Goal: Task Accomplishment & Management: Use online tool/utility

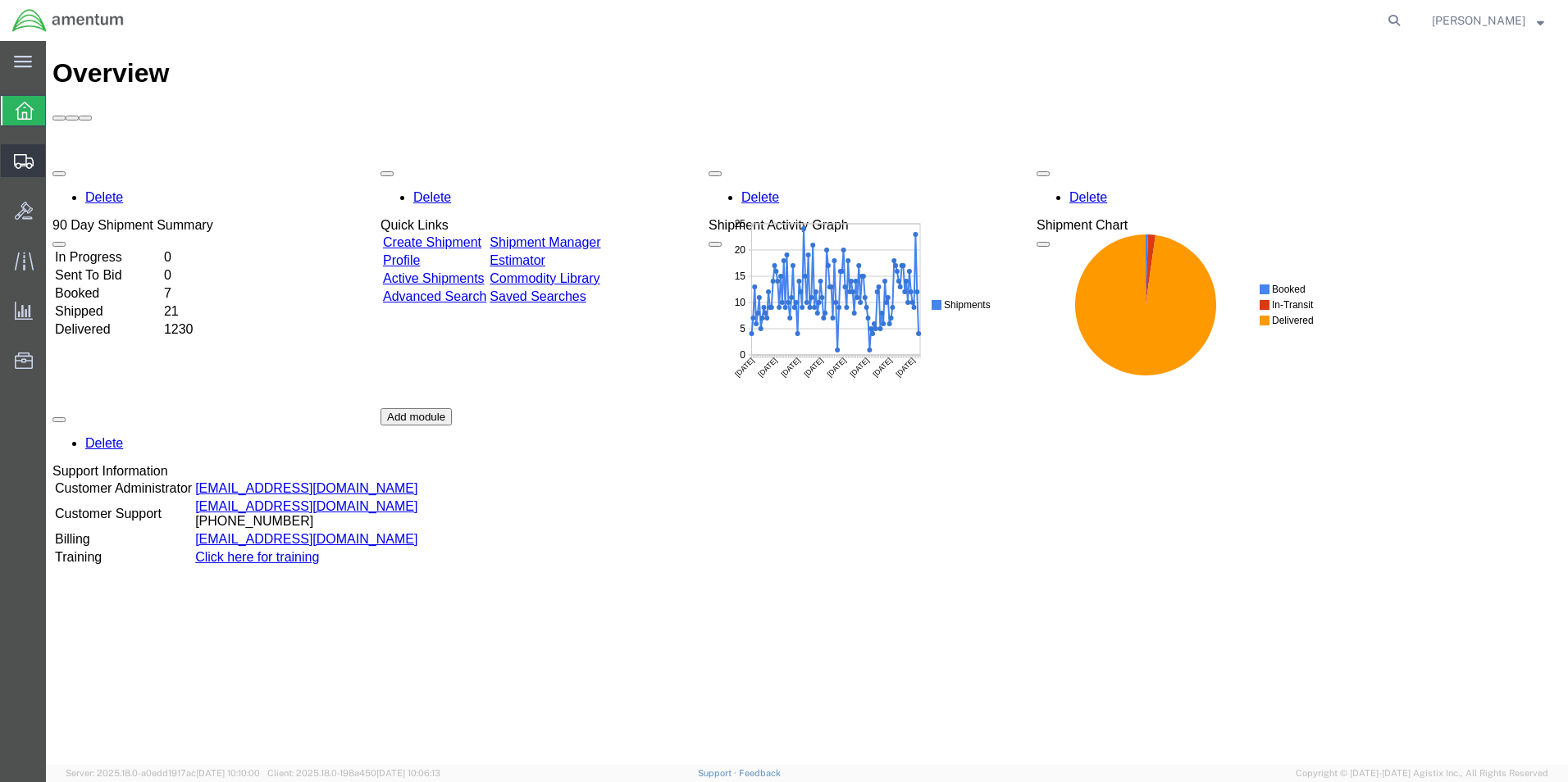
click at [0, 0] on span "Create Shipment" at bounding box center [0, 0] width 0 height 0
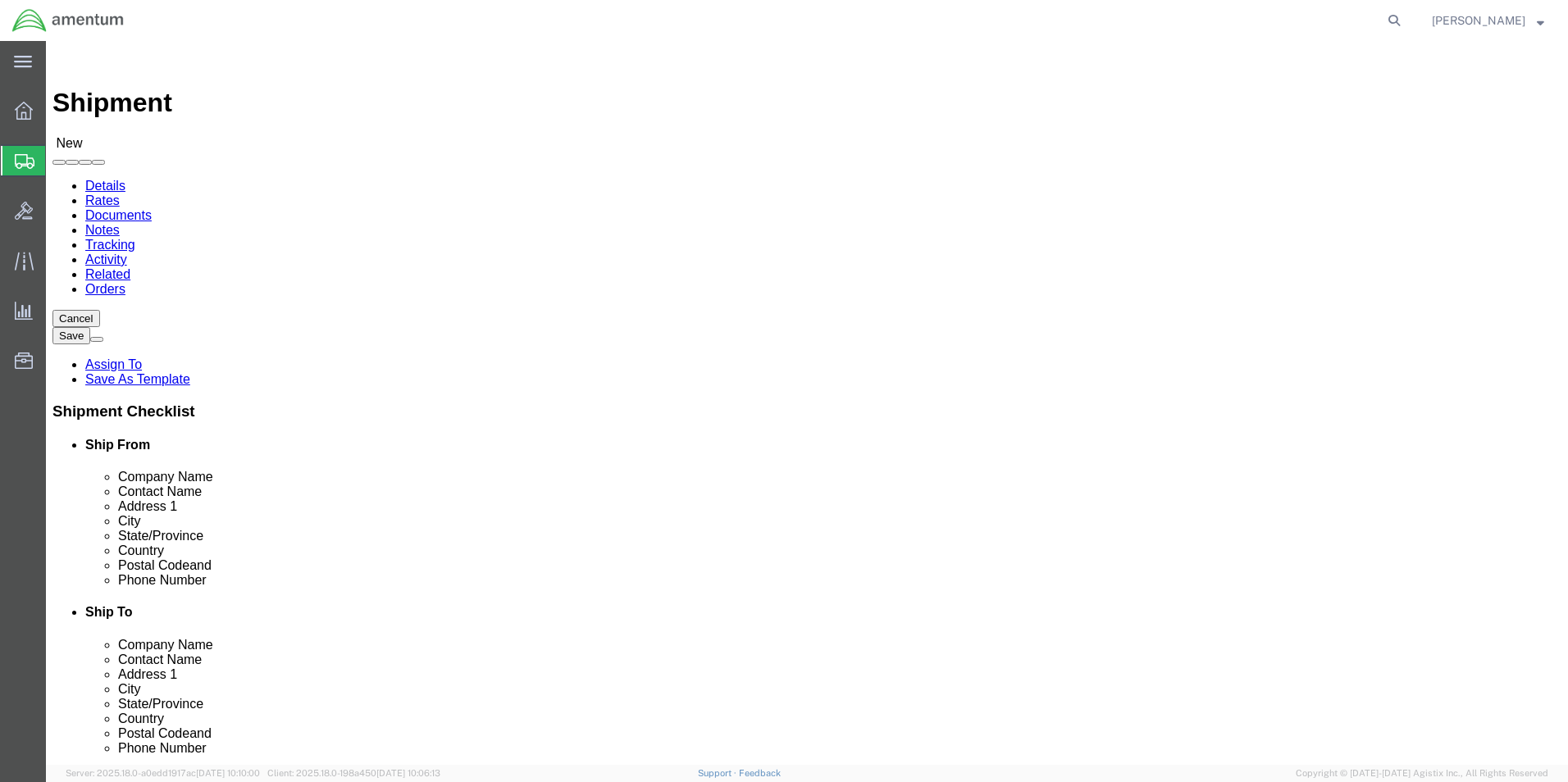
select select
click at [1382, 16] on icon at bounding box center [1394, 20] width 23 height 23
type input "392871883470"
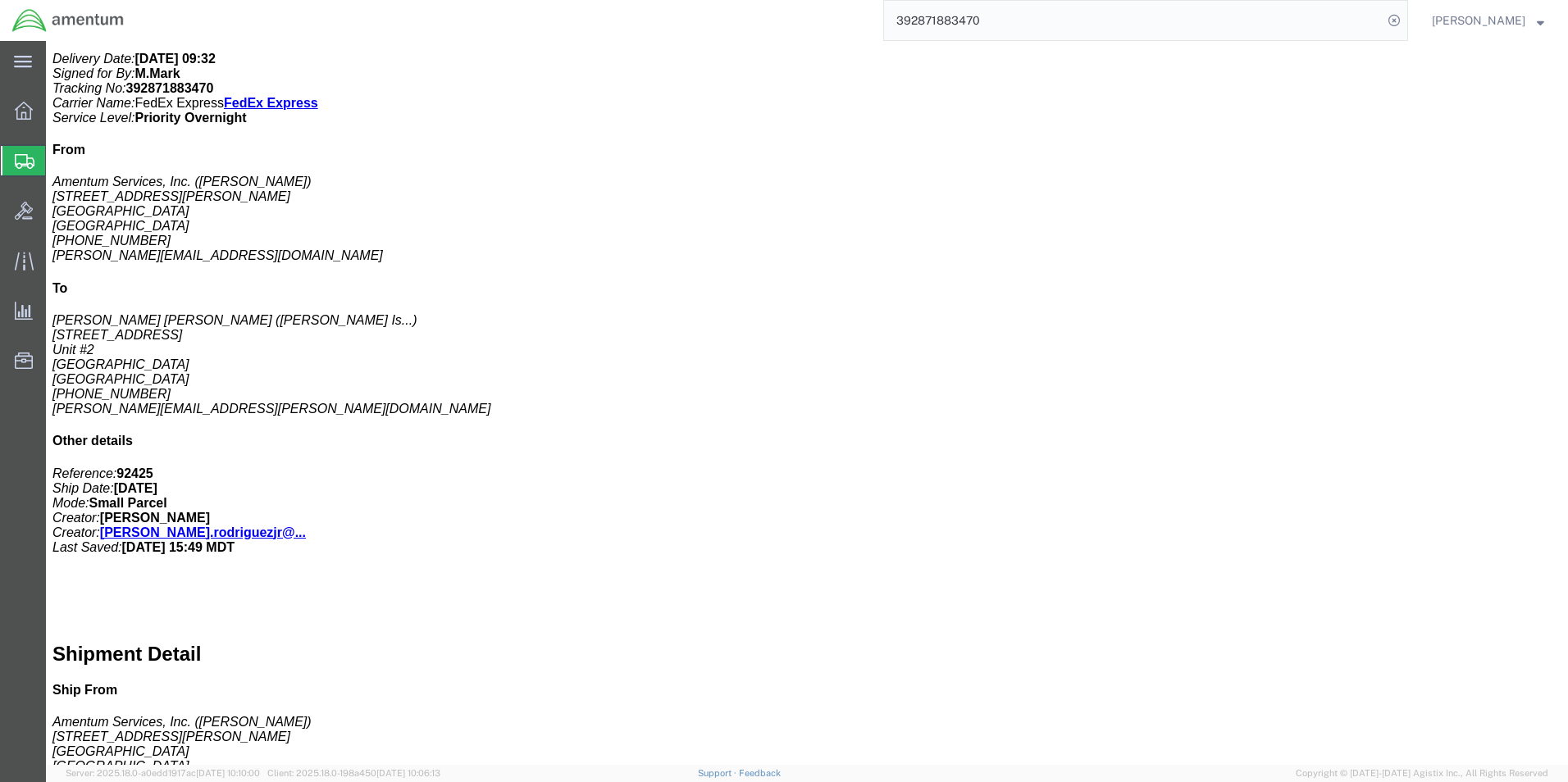
scroll to position [492, 0]
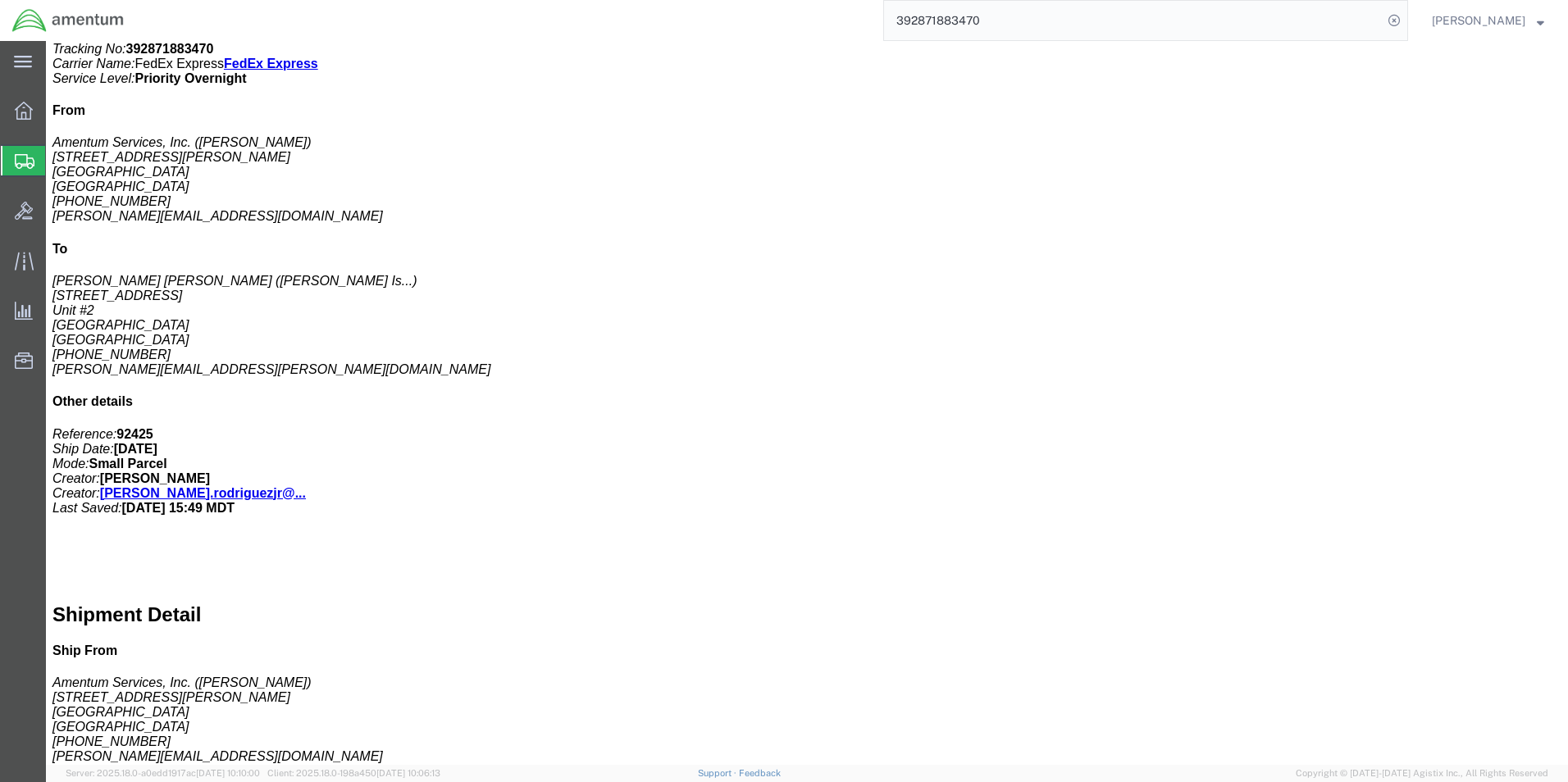
drag, startPoint x: 348, startPoint y: 288, endPoint x: 290, endPoint y: 288, distance: 58.0
click div "# 4 1 Your Packaging"
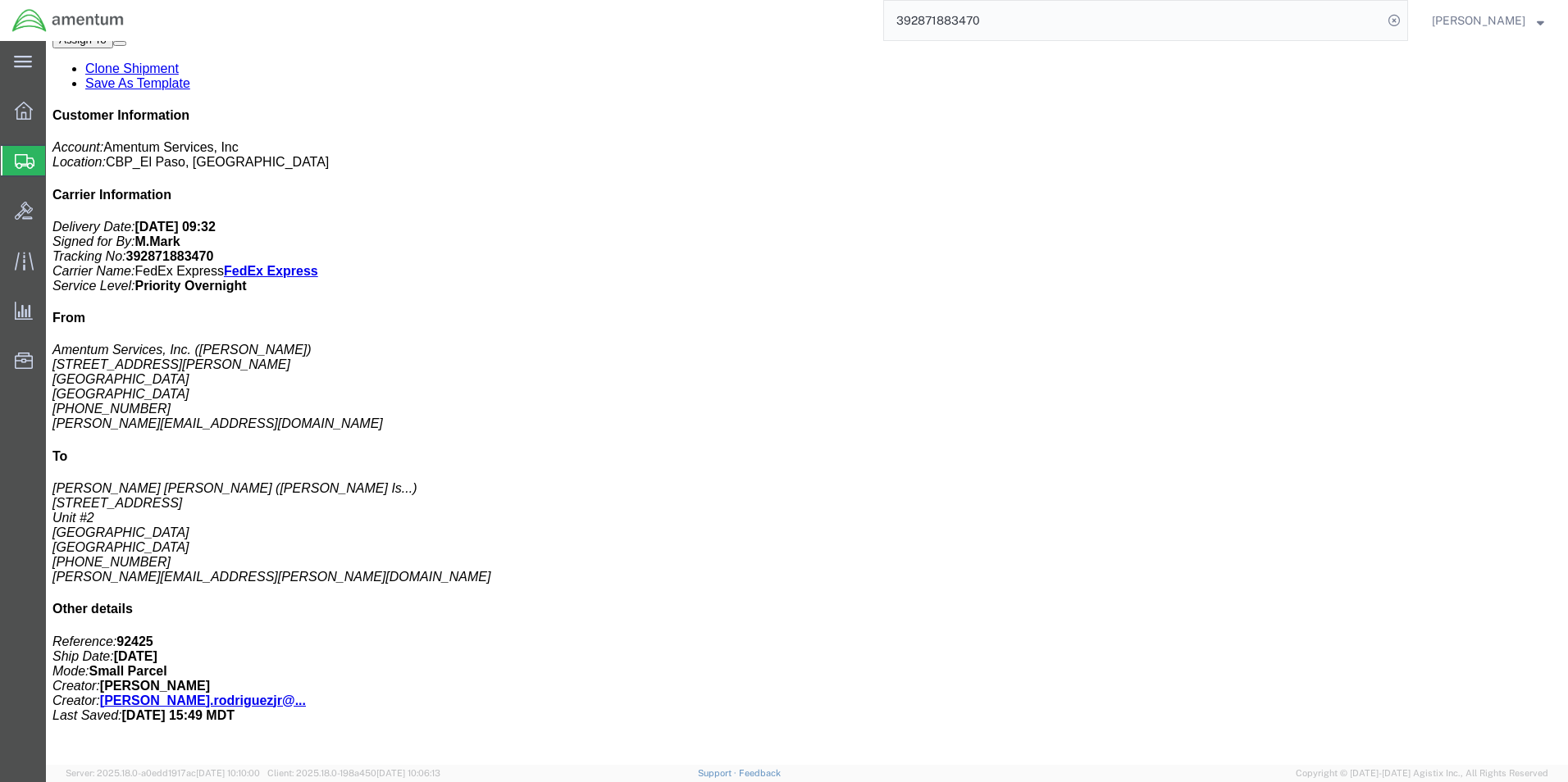
scroll to position [246, 0]
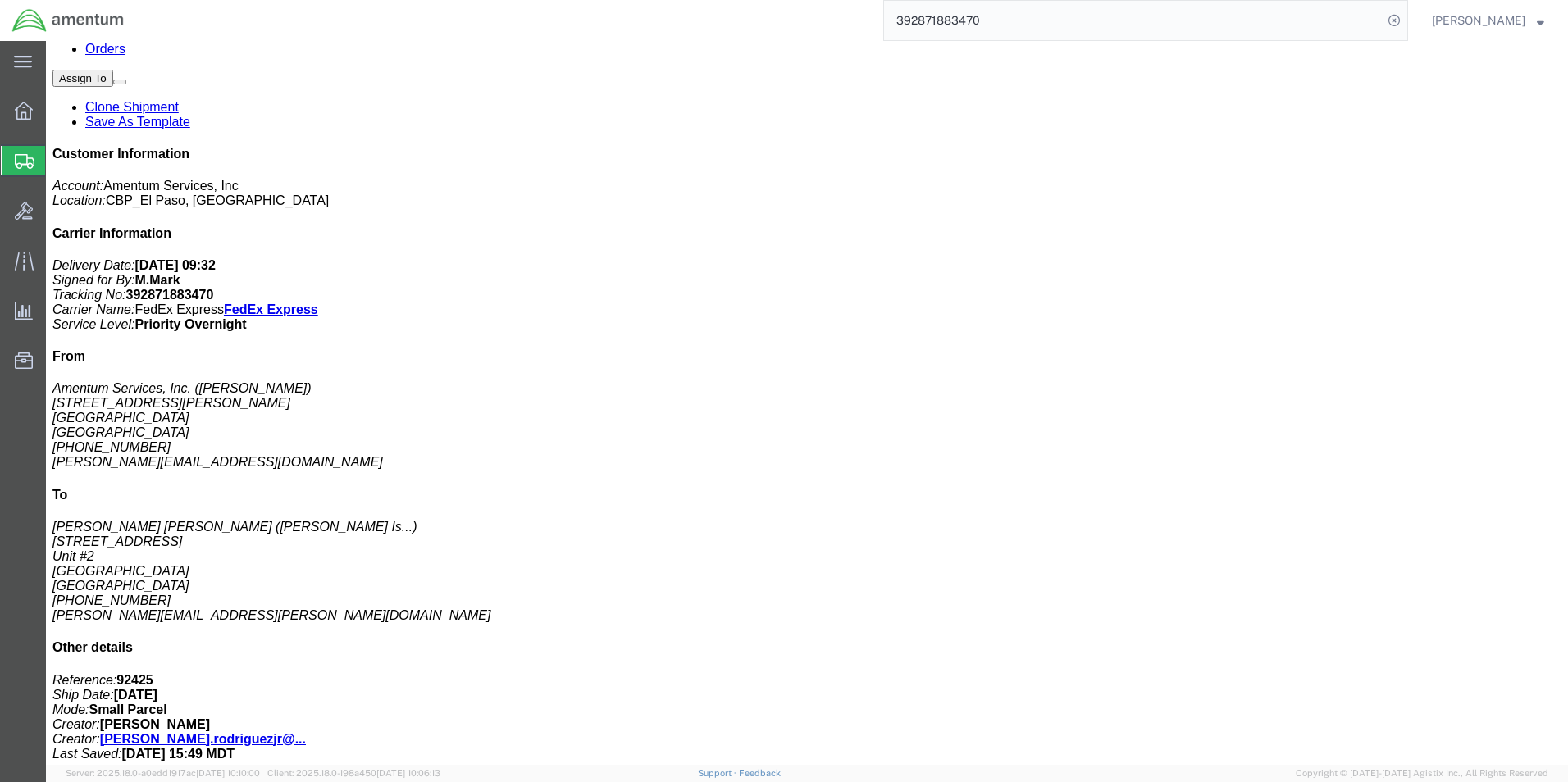
drag, startPoint x: 1106, startPoint y: 247, endPoint x: 1023, endPoint y: 240, distance: 83.3
click div "# 3 1 Your Packaging"
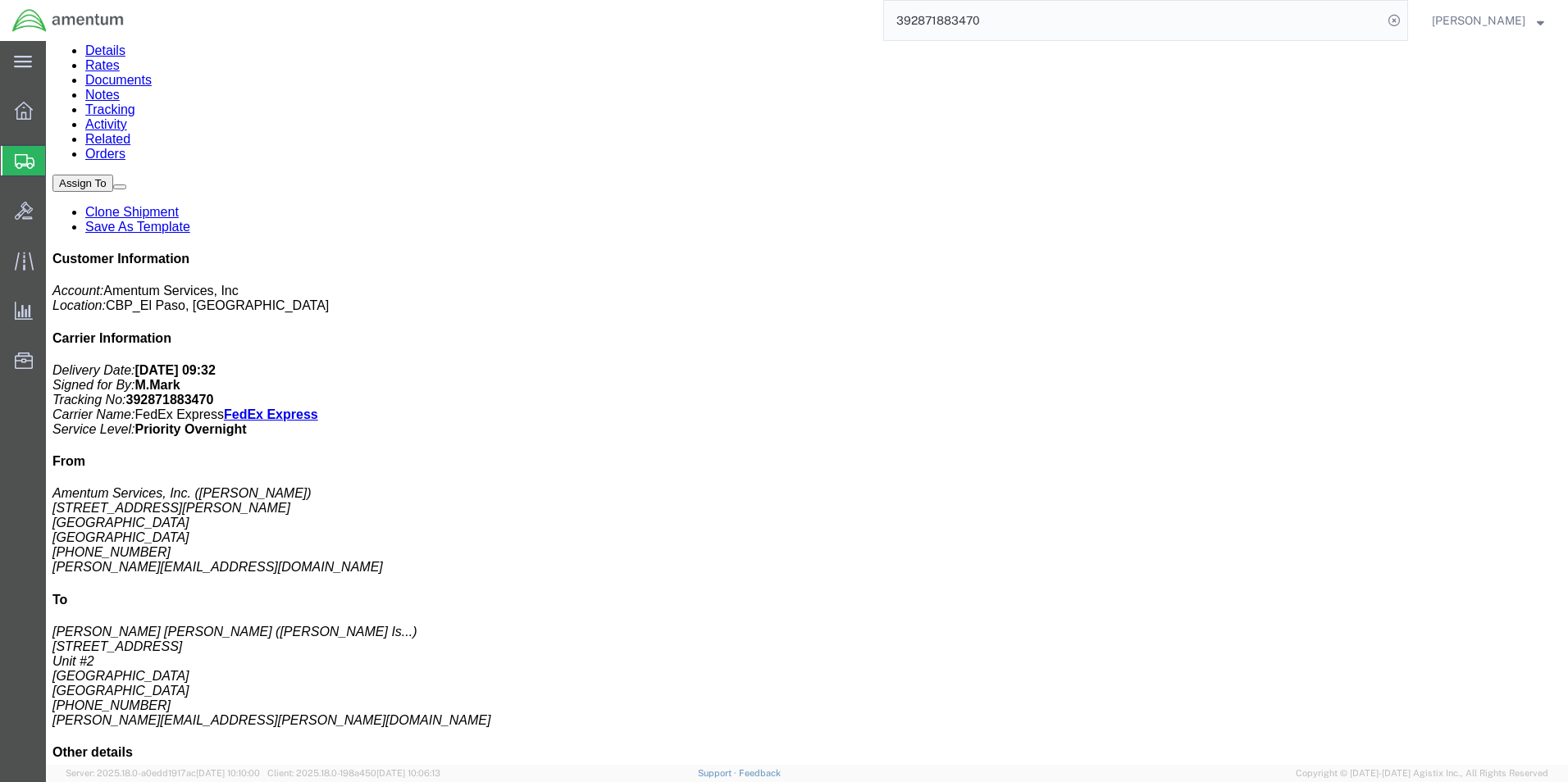
scroll to position [0, 0]
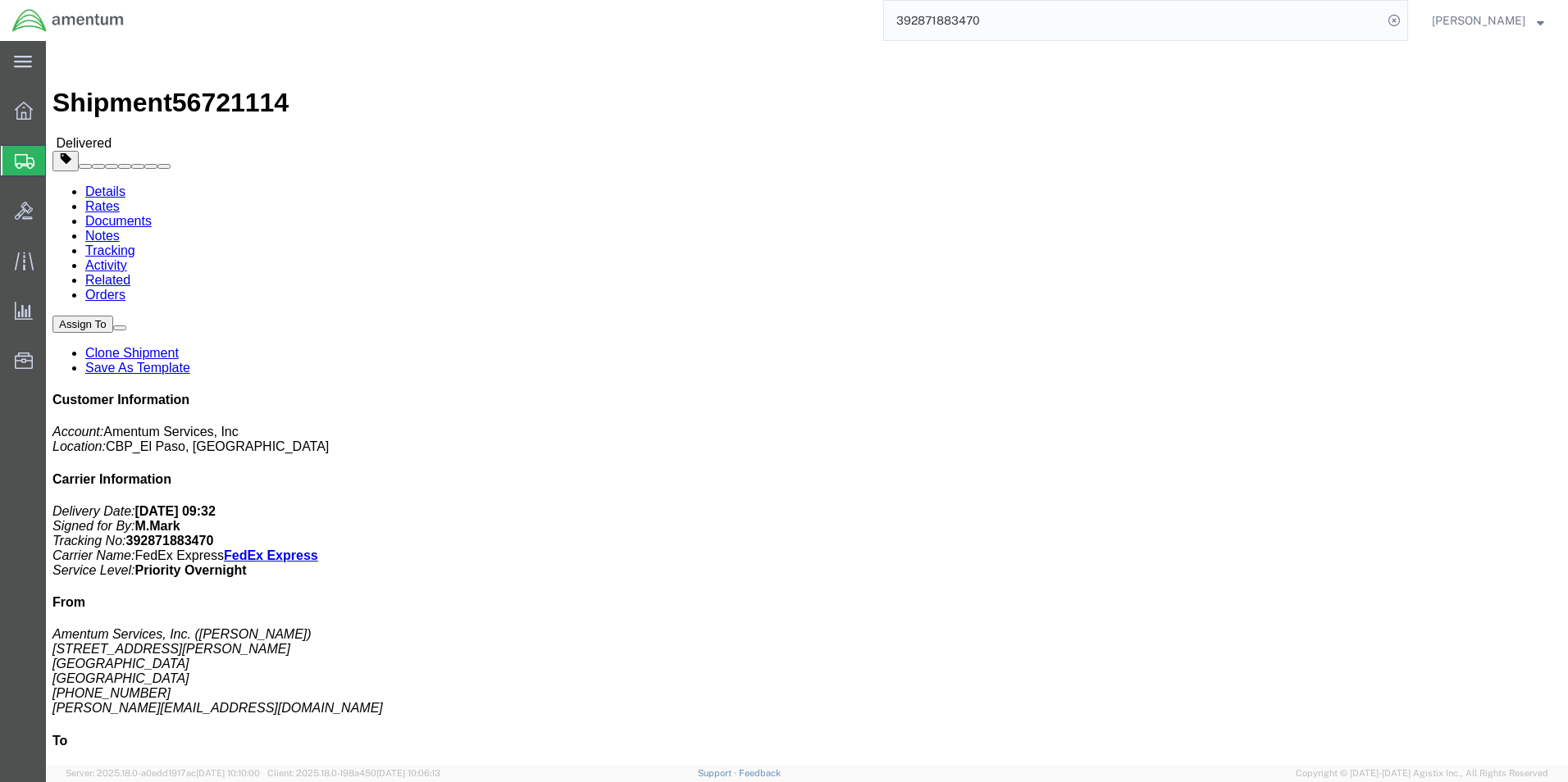
click link "Clone Shipment"
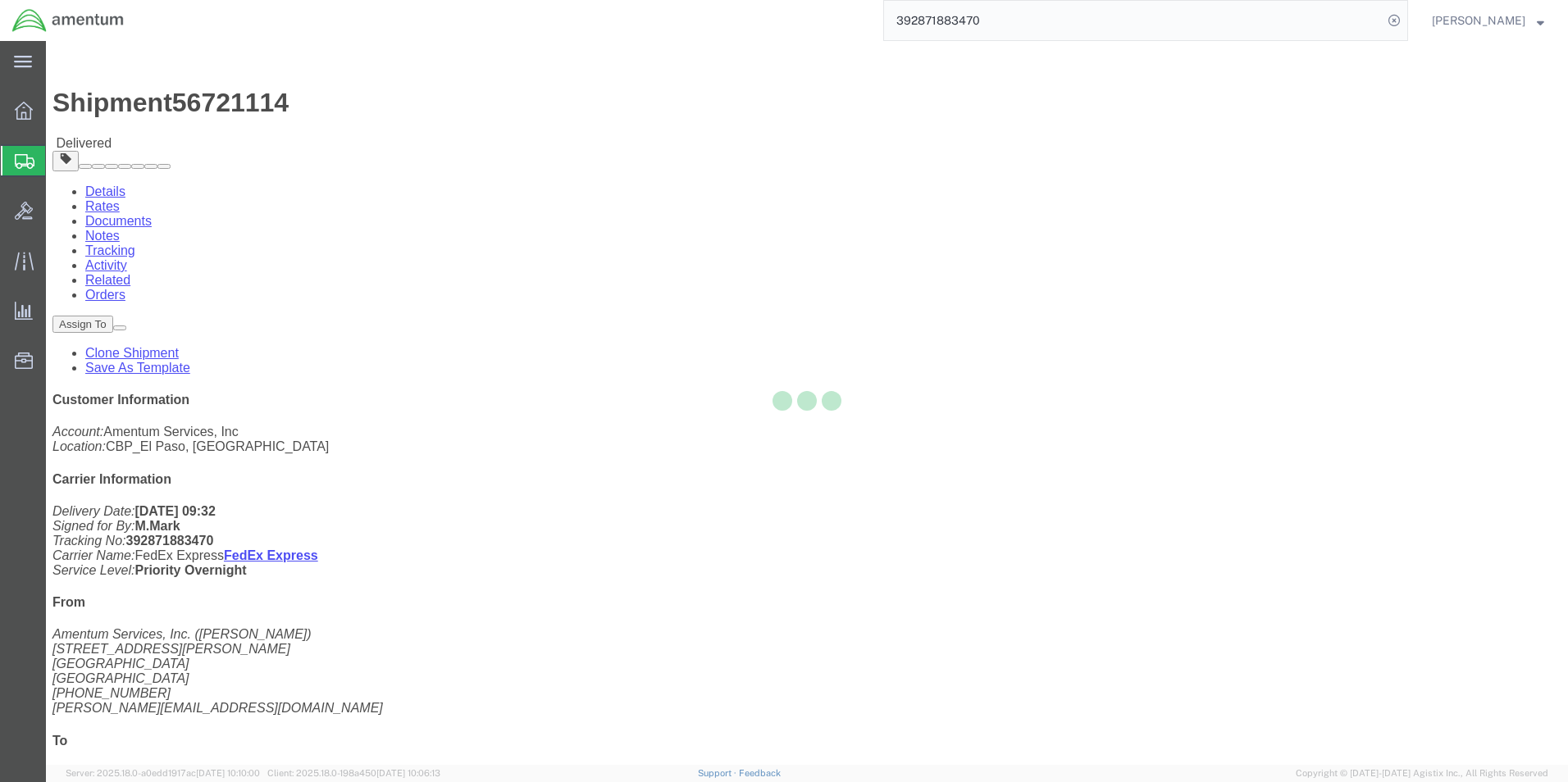
select select "49939"
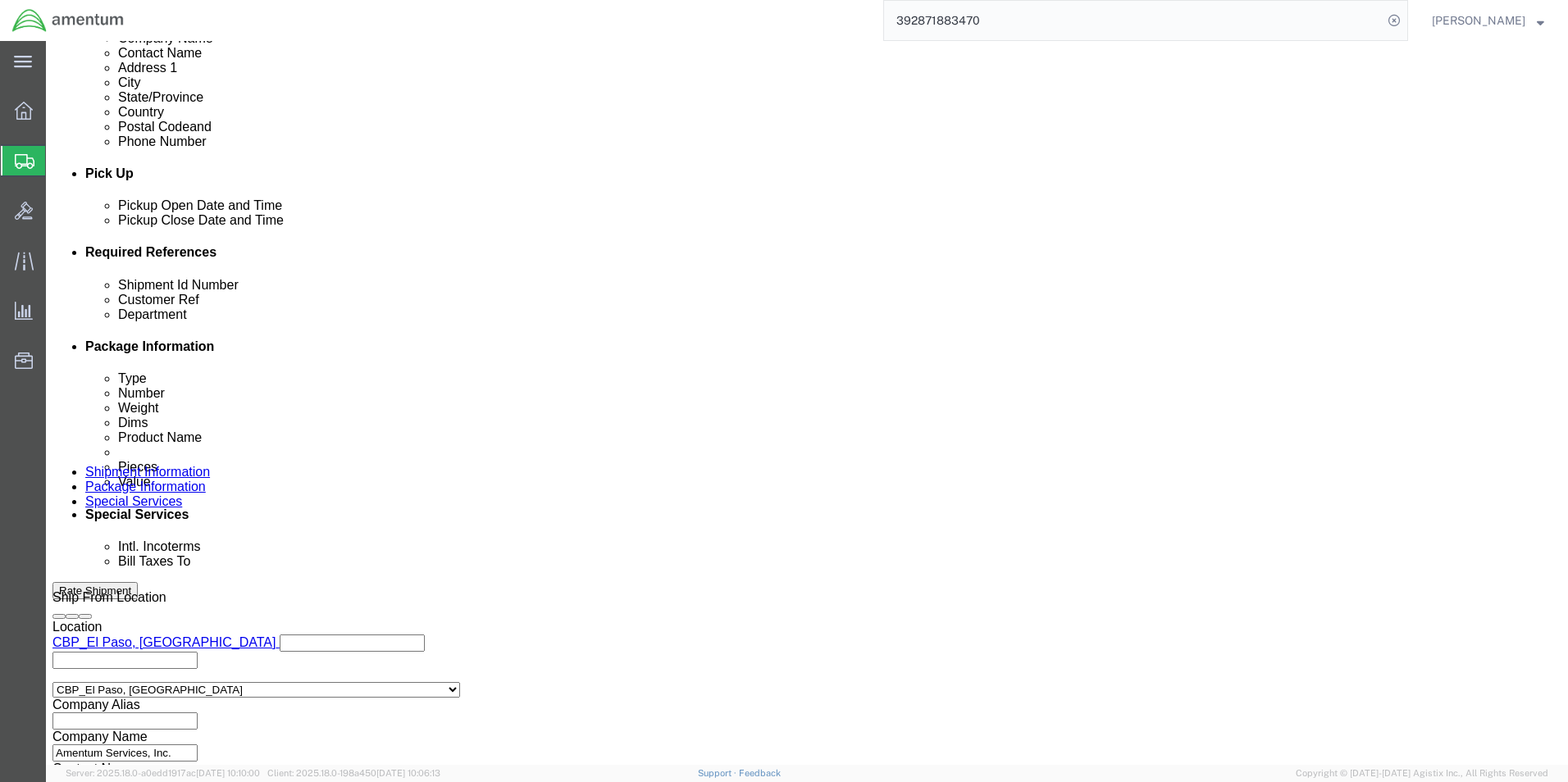
scroll to position [656, 0]
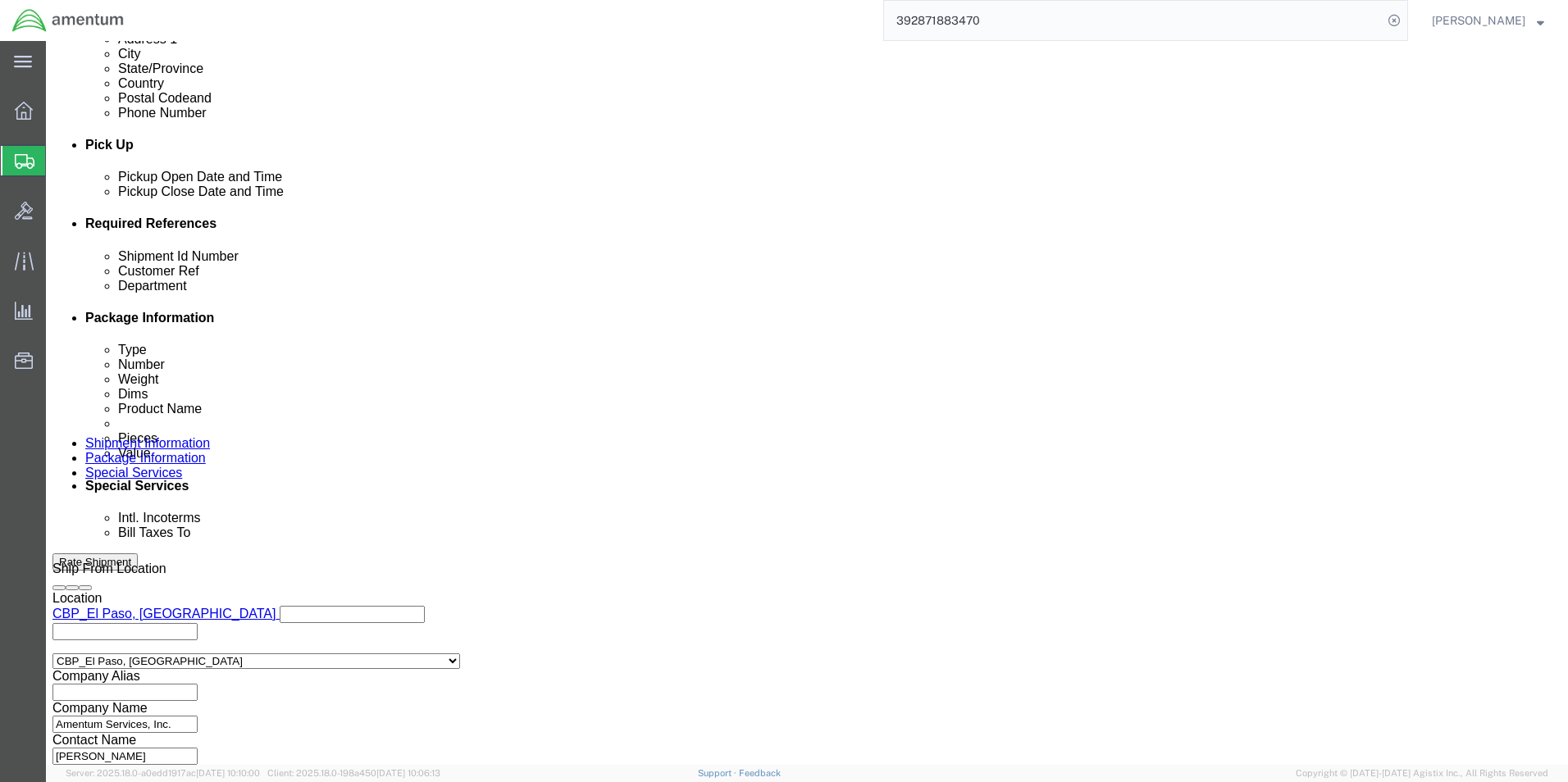
click button "Continue"
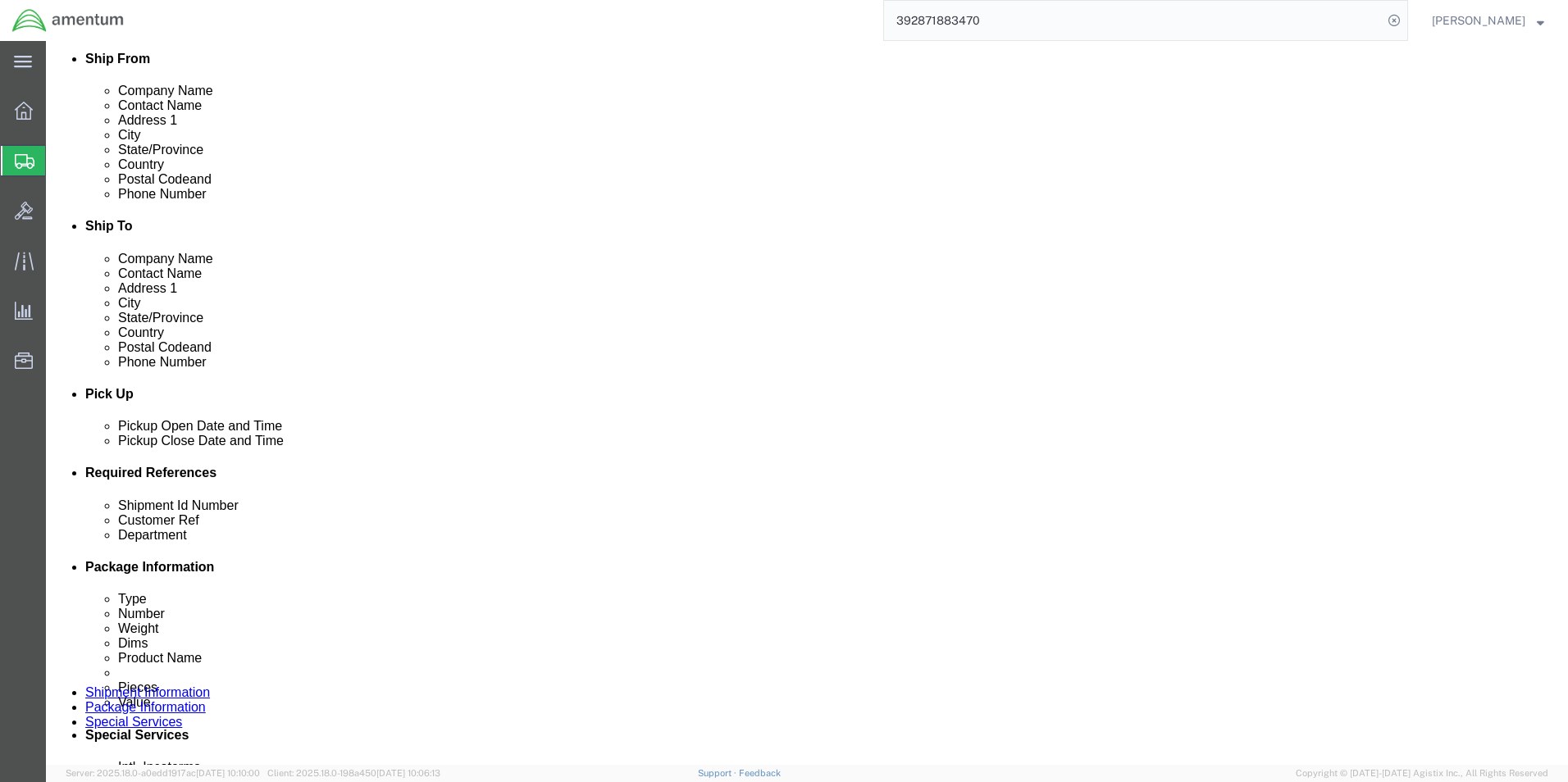
scroll to position [410, 0]
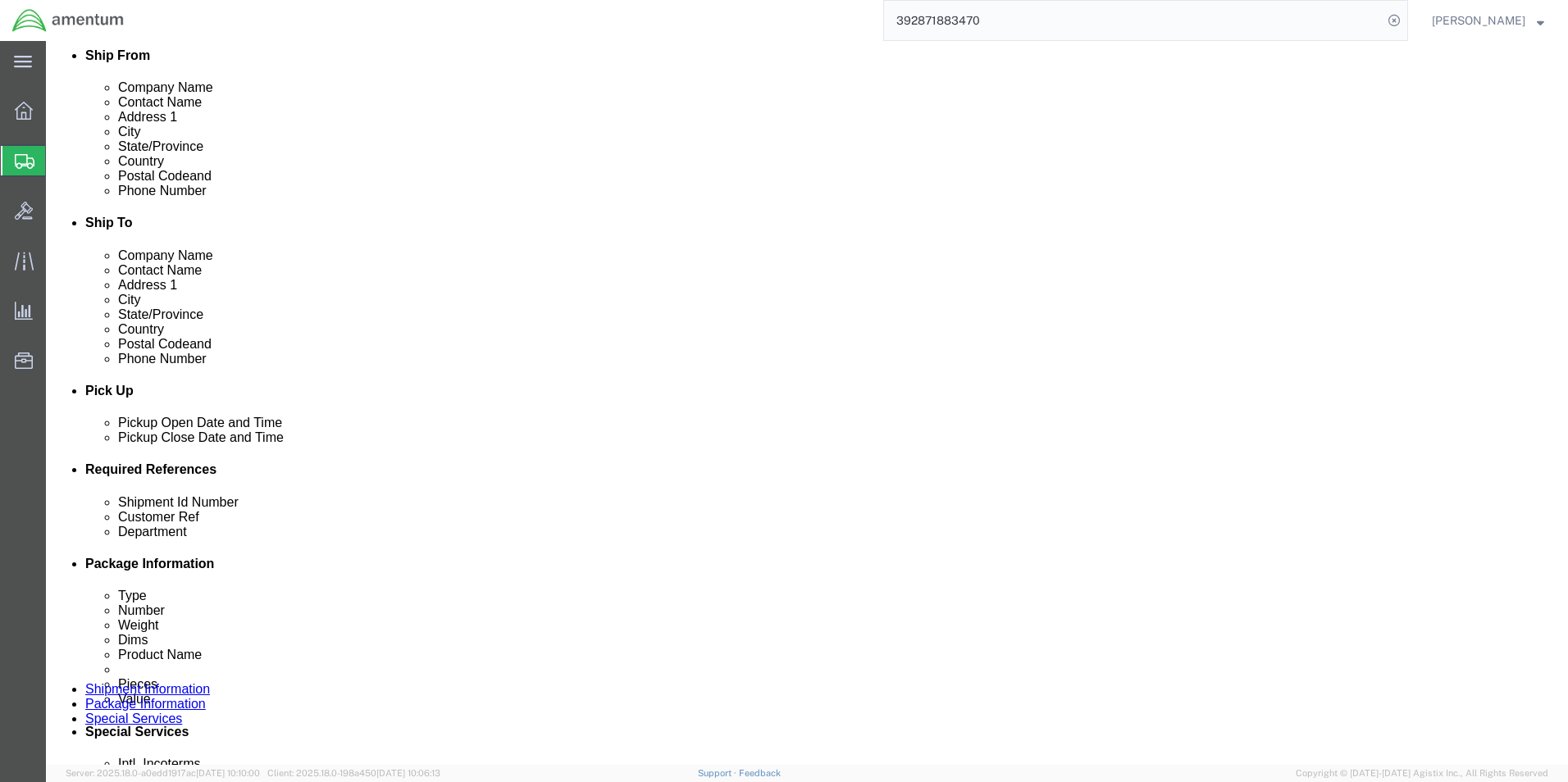
click span "button"
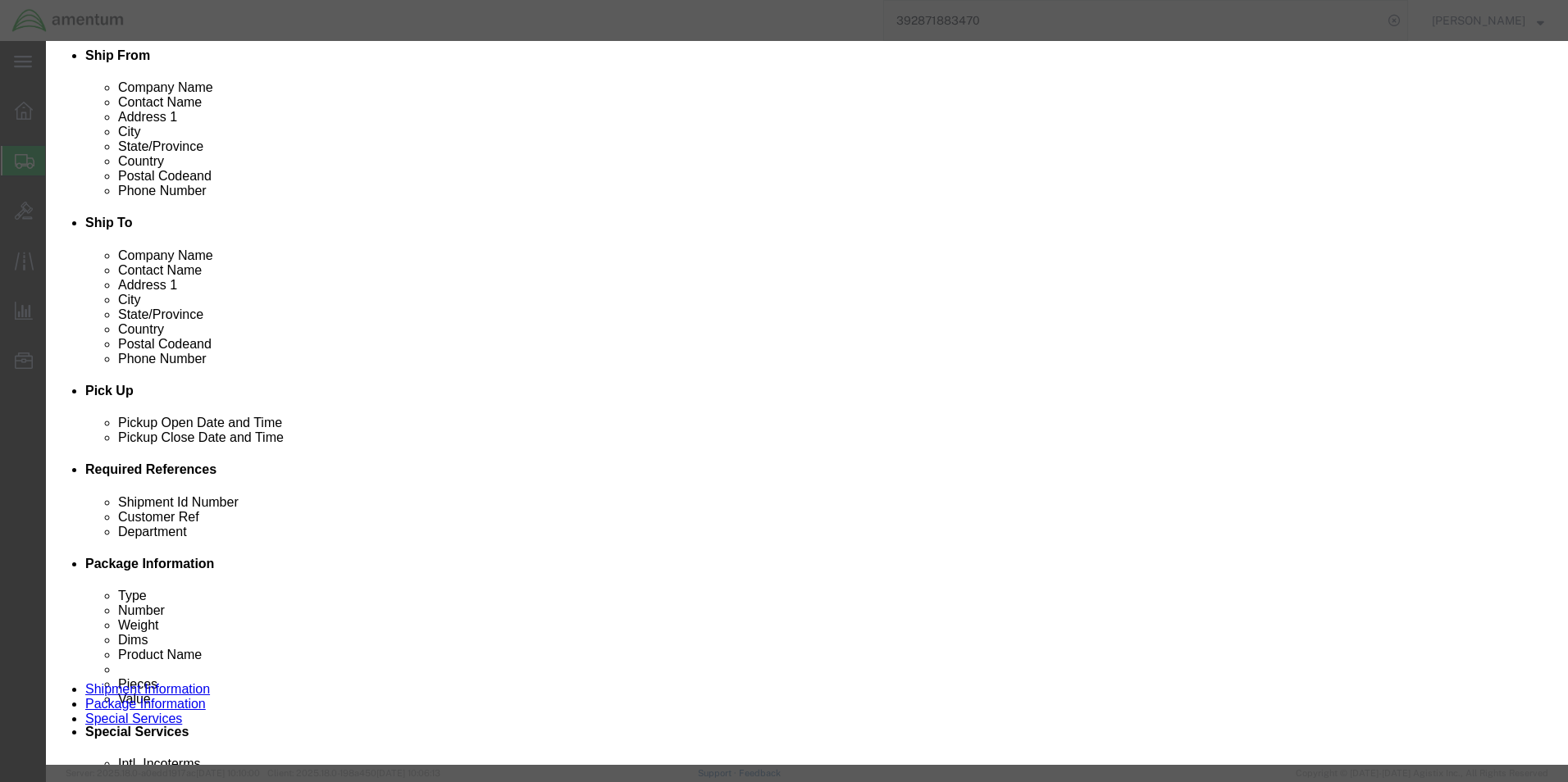
click button "Yes"
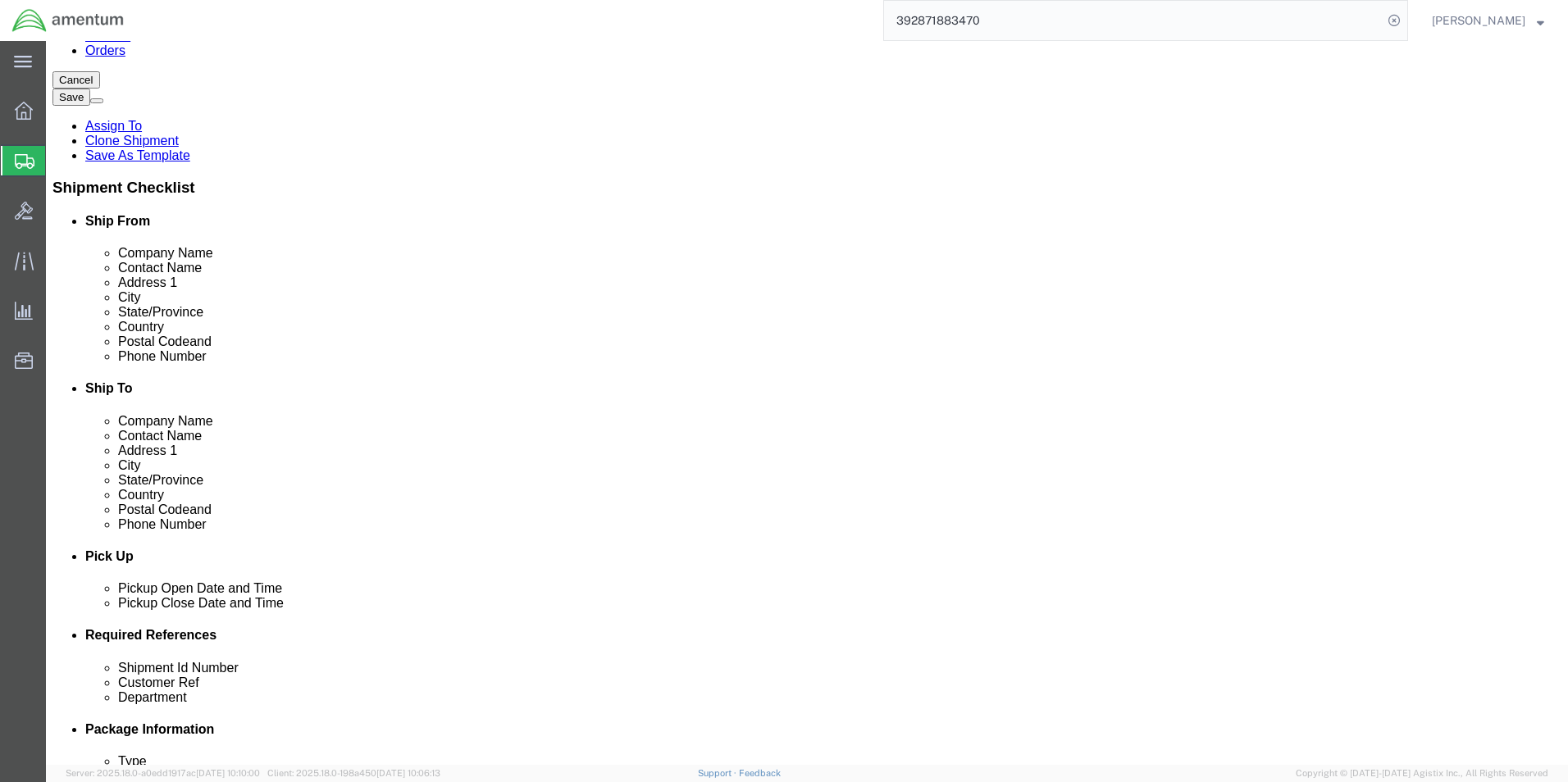
scroll to position [246, 0]
click span "button"
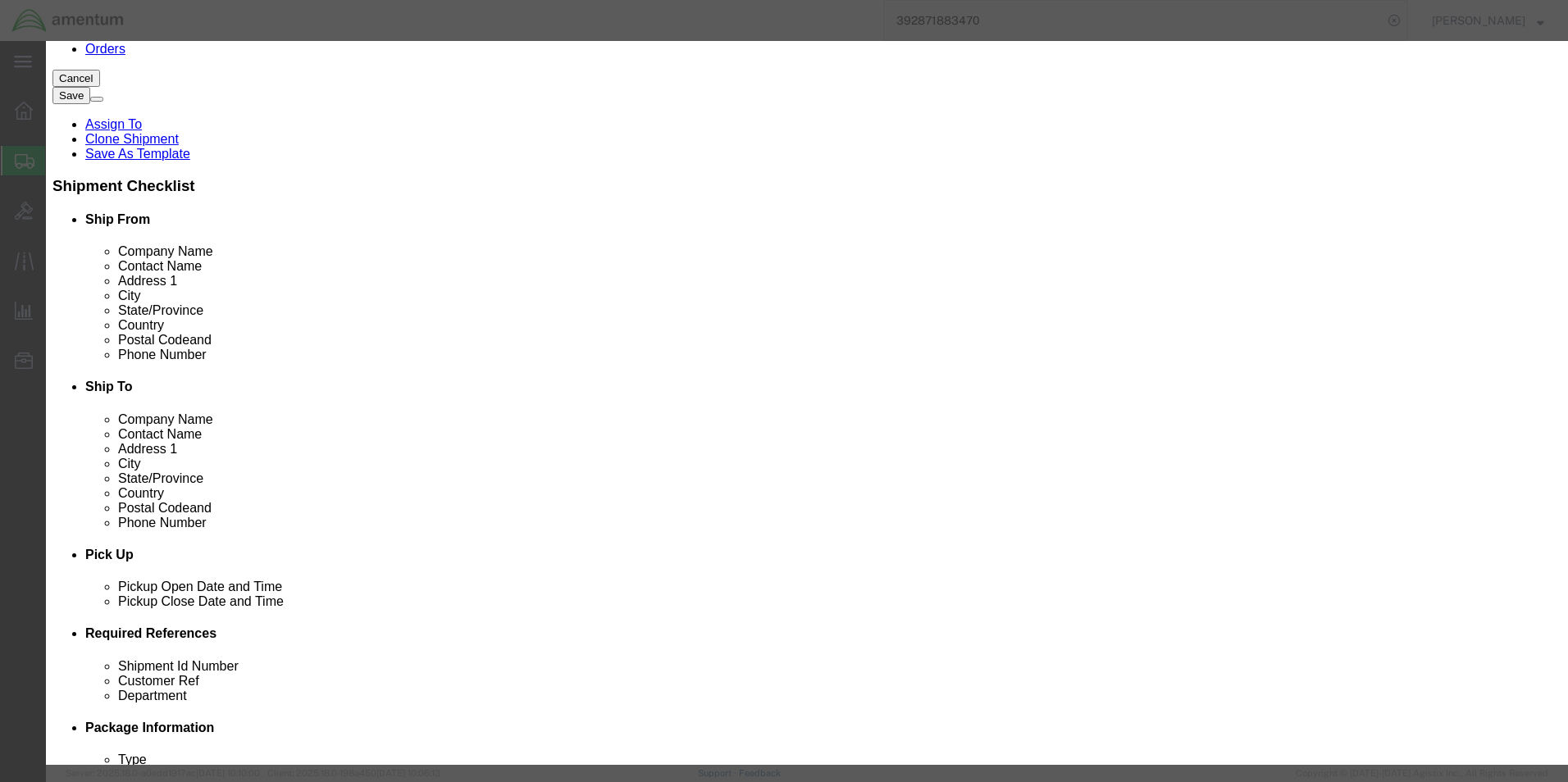
click button "Yes"
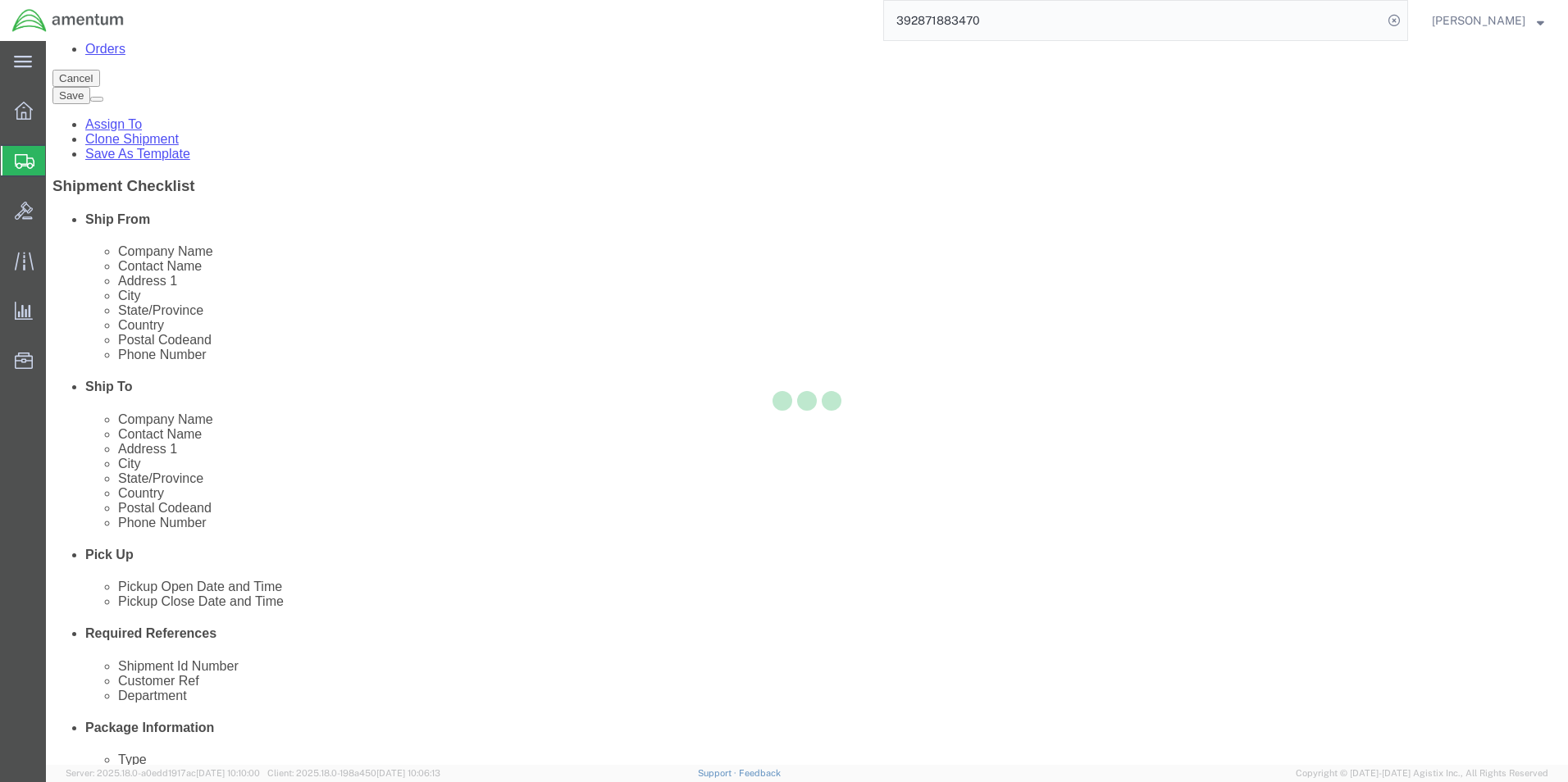
scroll to position [0, 0]
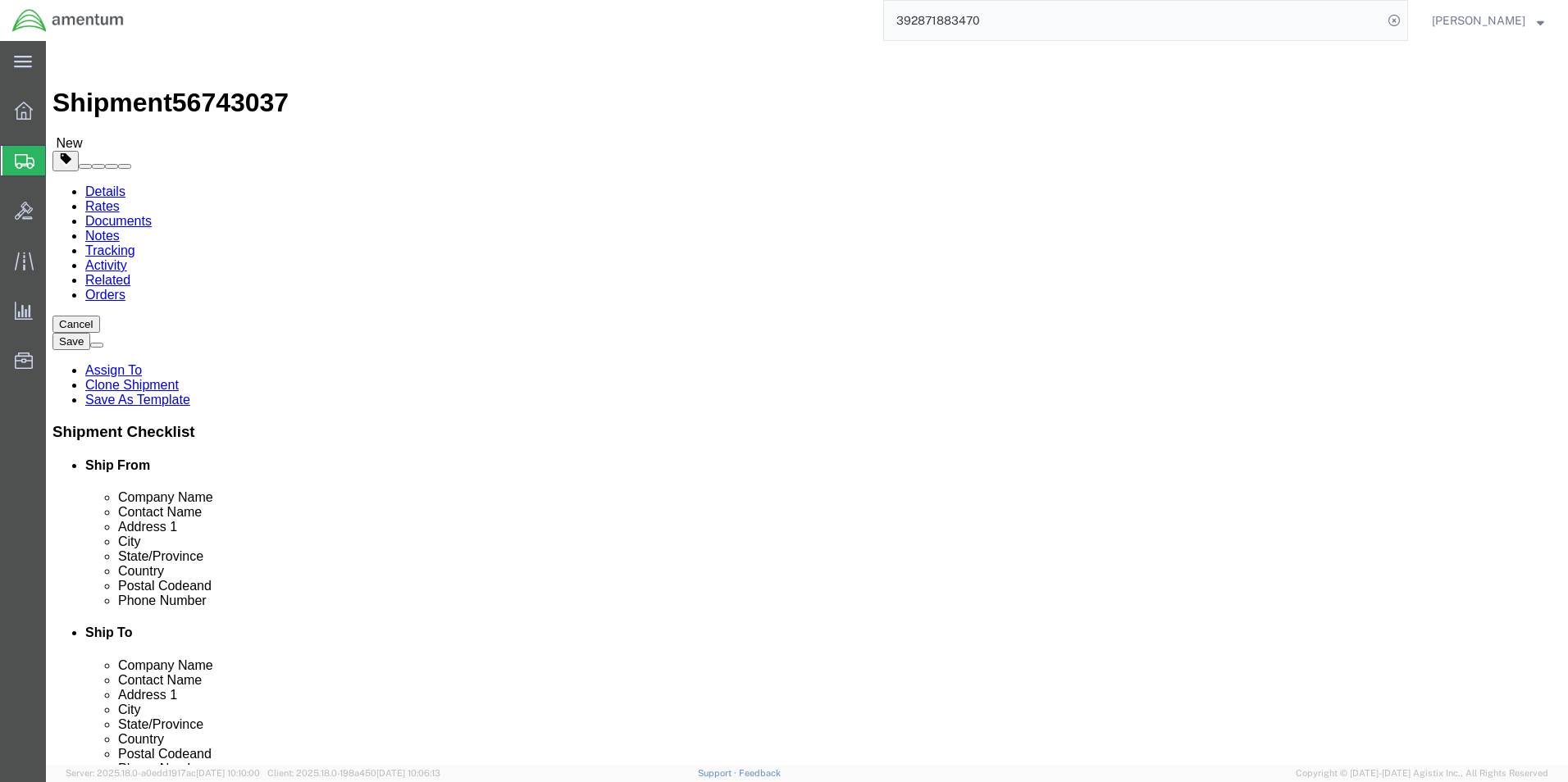
click input "26.00"
type input "2"
type input "28.2"
click input "26.00"
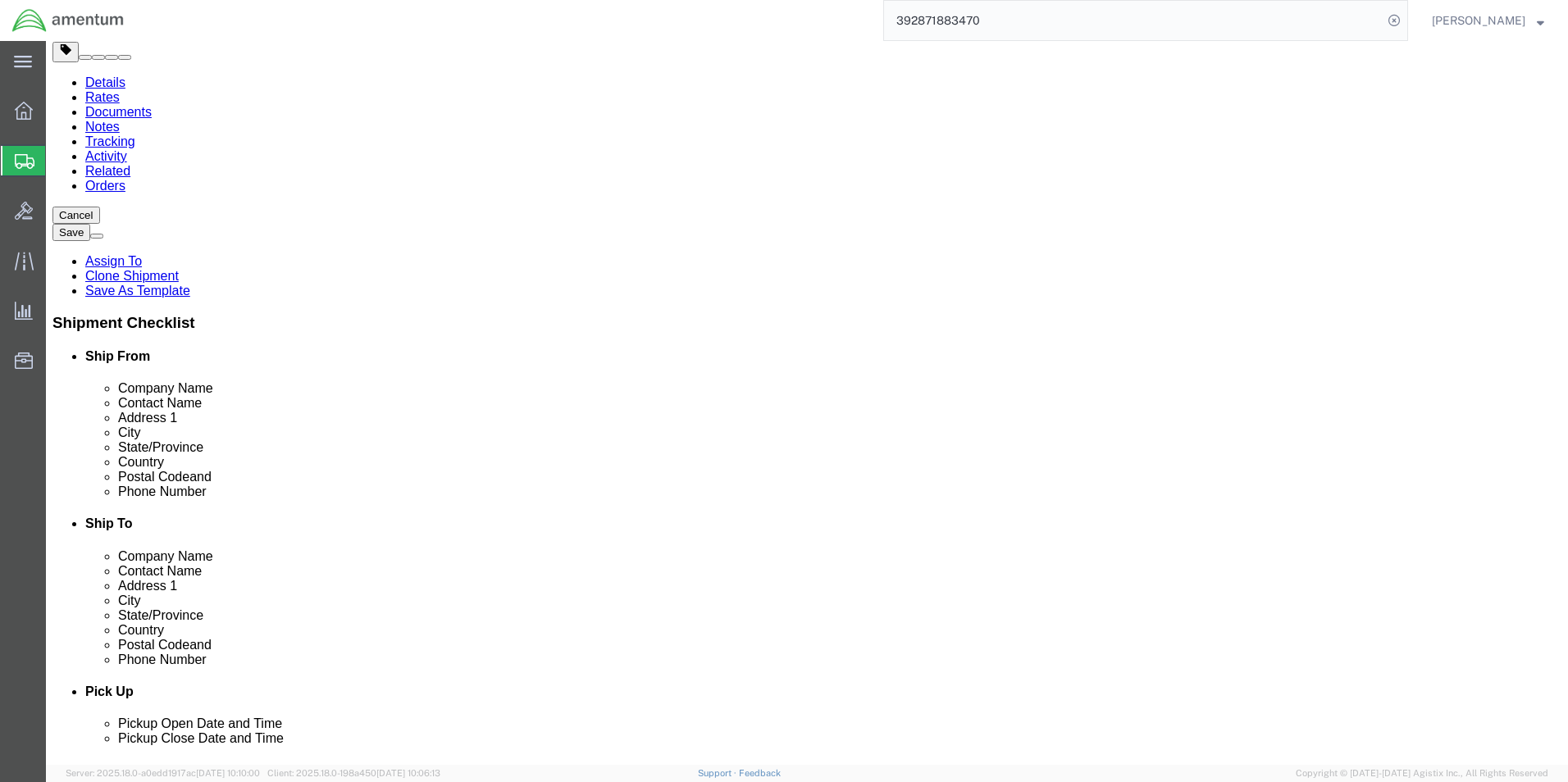
type input "28.2"
click button "Continue"
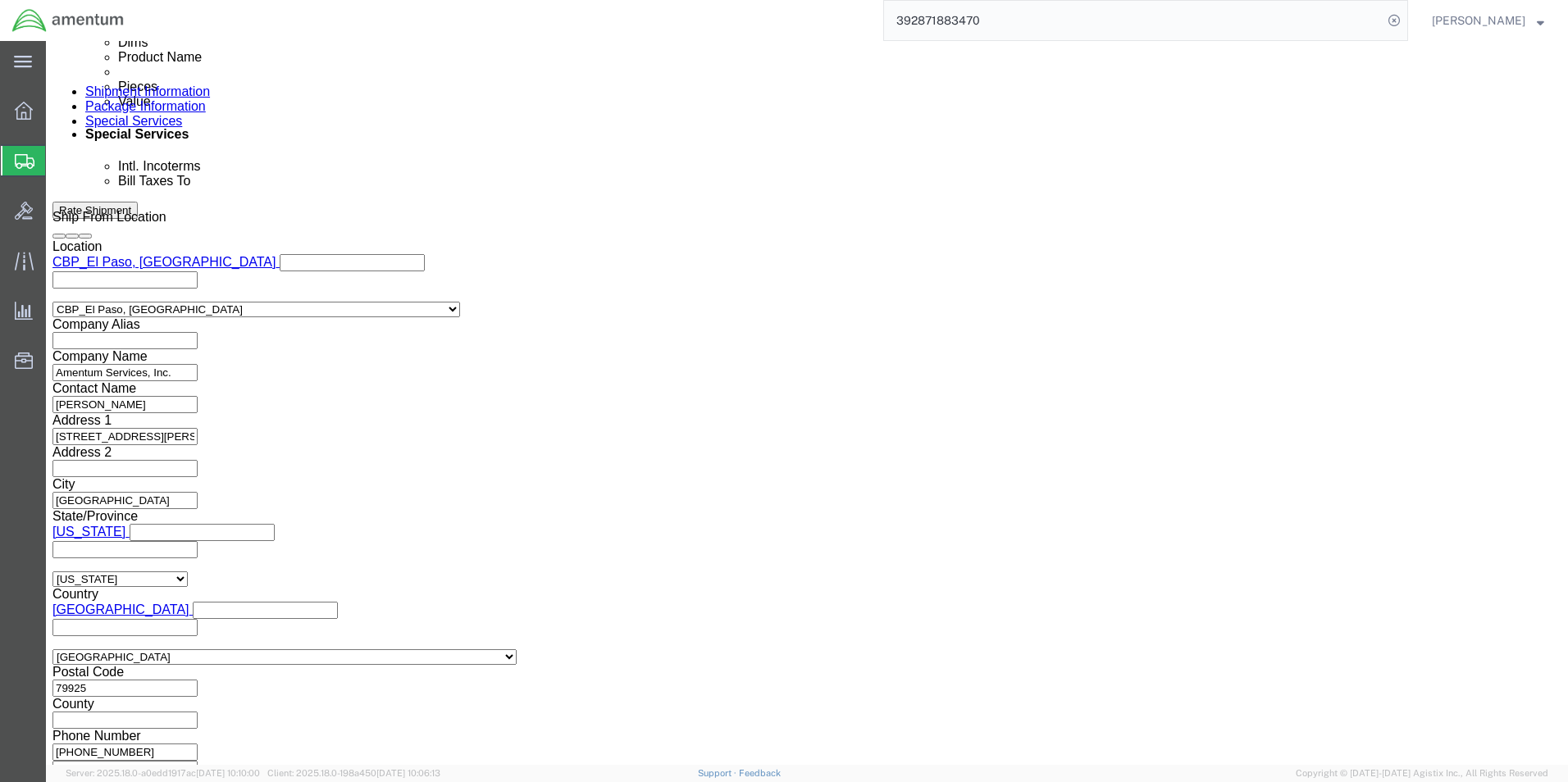
scroll to position [1011, 0]
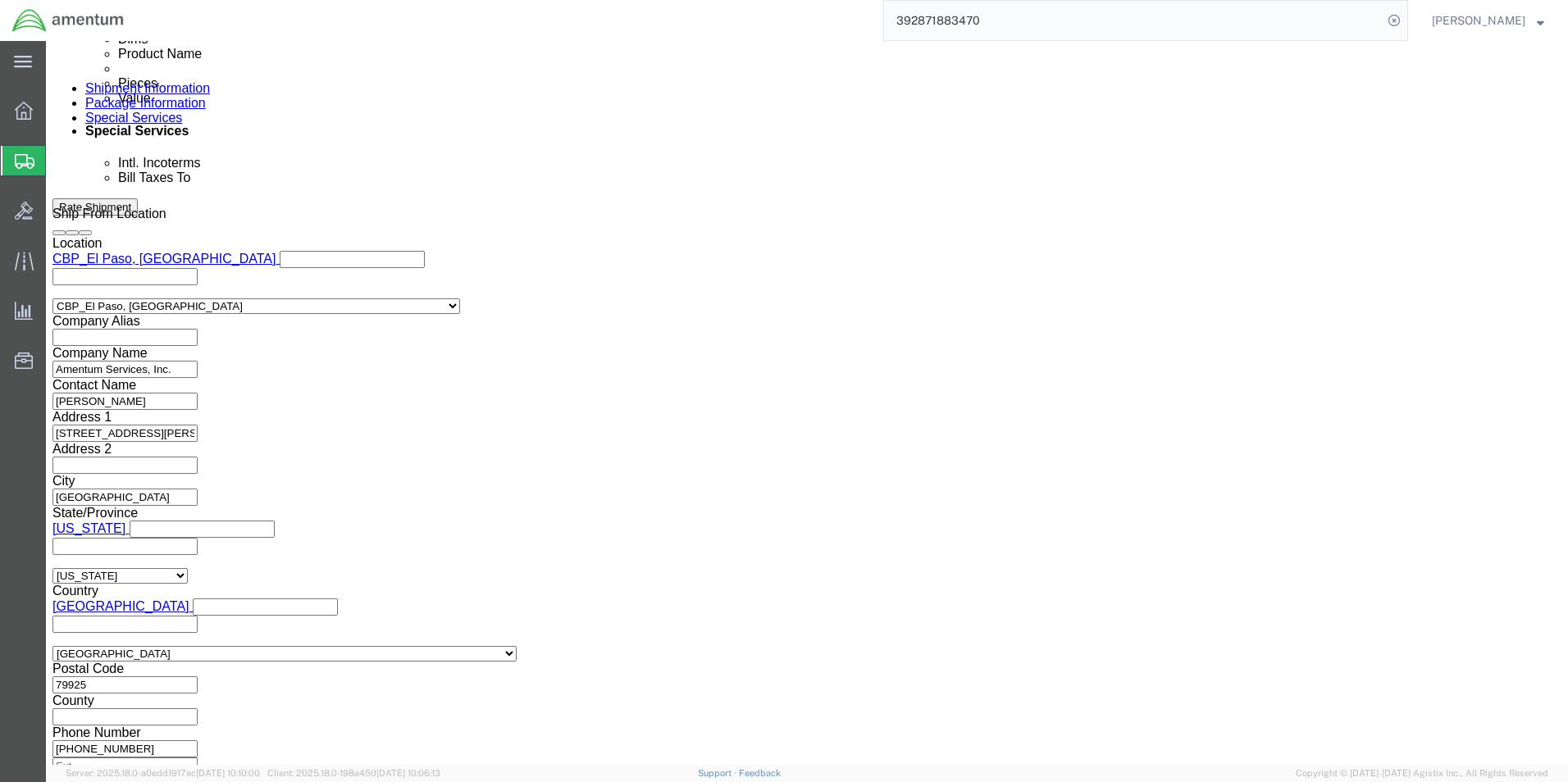
click icon
click span
click input "text"
type input "[EMAIL_ADDRESS][DOMAIN_NAME]"
type input "[PERSON_NAME][EMAIL_ADDRESS][PERSON_NAME][DOMAIN_NAME],[PERSON_NAME][DOMAIN_NAM…"
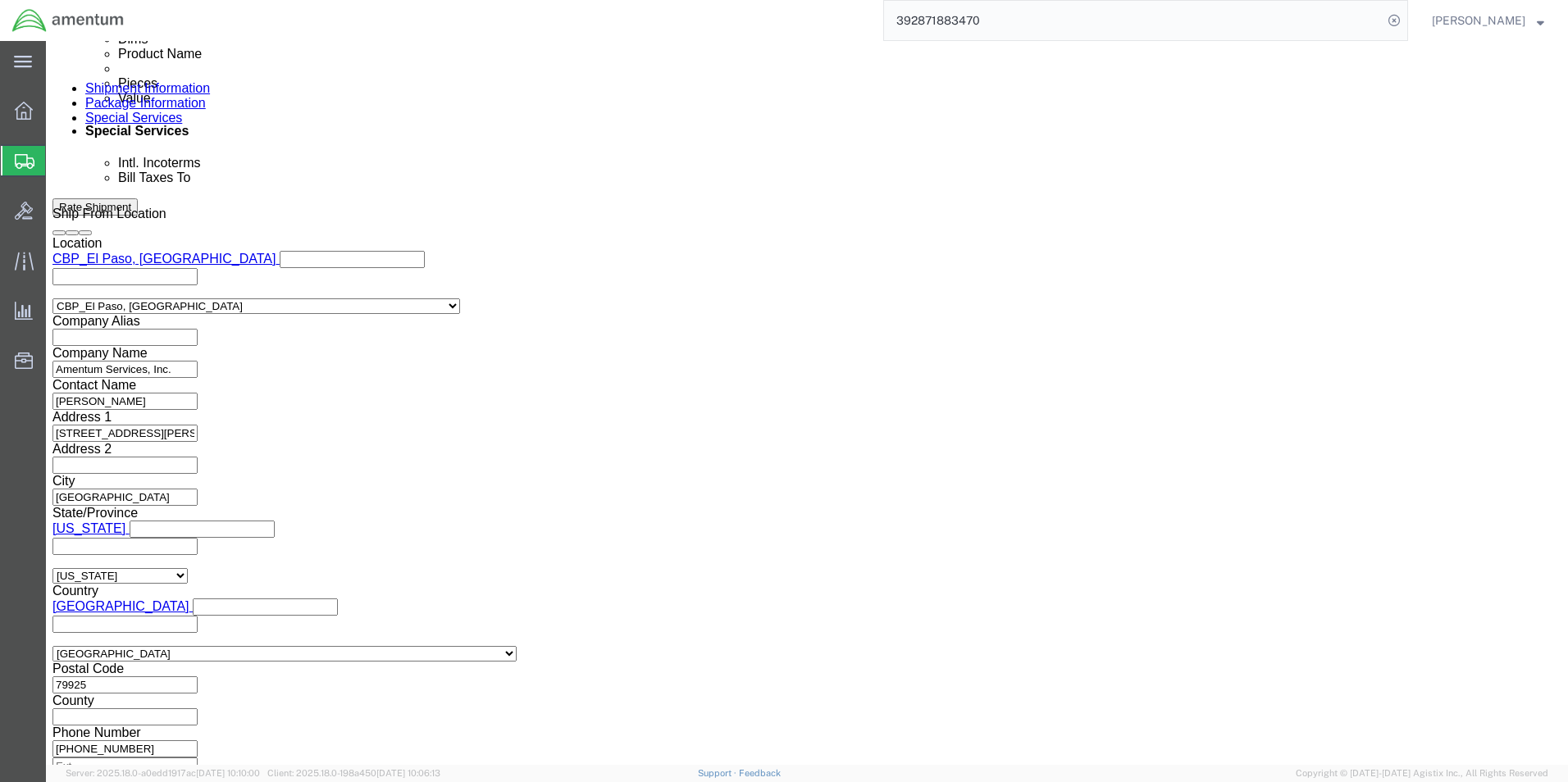
click div "To [PERSON_NAME][EMAIL_ADDRESS][PERSON_NAME][DOMAIN_NAME] [PERSON_NAME][EMAIL_A…"
click label "Include shipping documents"
click input "Include shipping documents"
checkbox input "true"
click icon
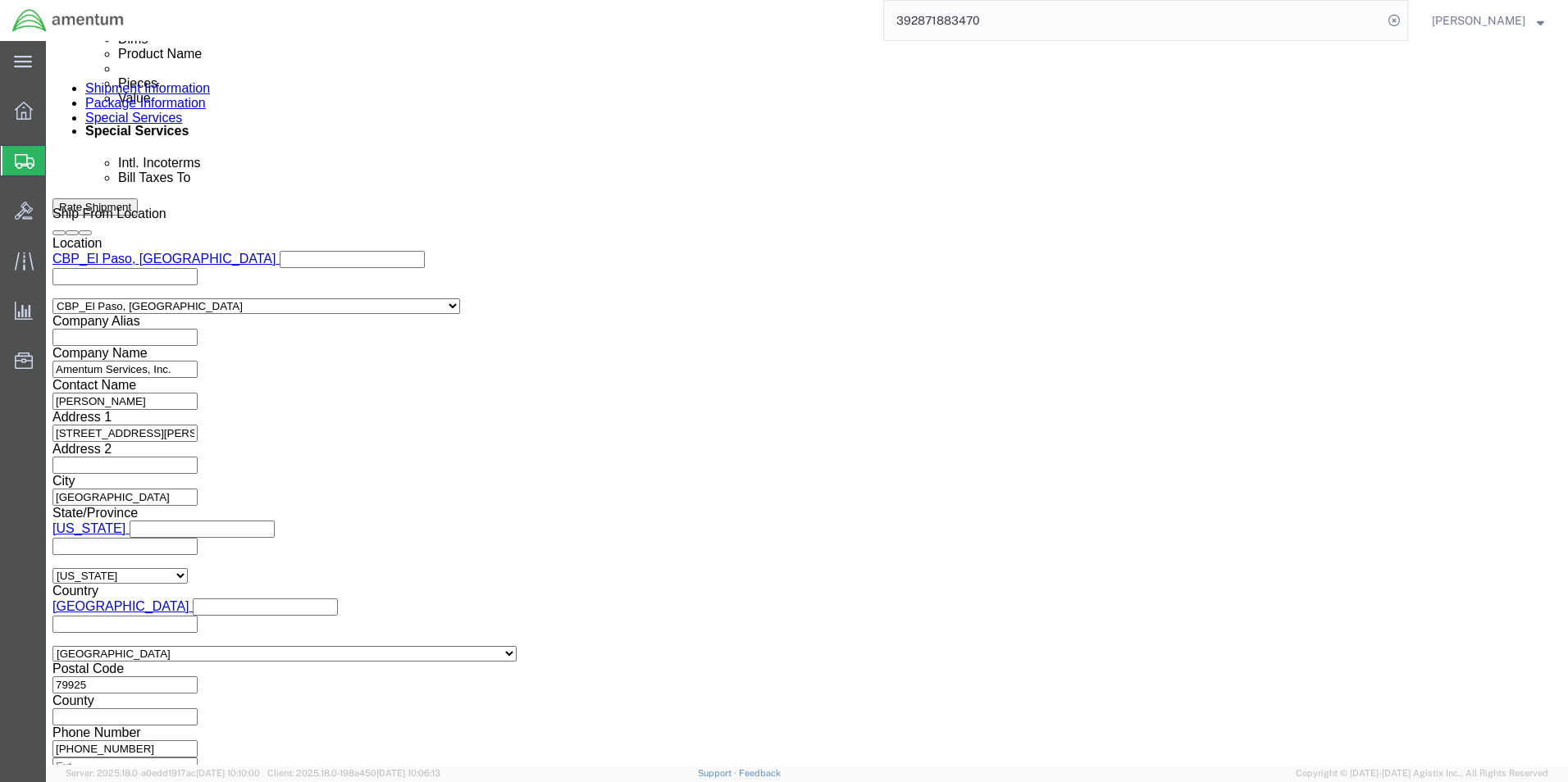
click ul "[PERSON_NAME][EMAIL_ADDRESS][PERSON_NAME][DOMAIN_NAME] [PERSON_NAME][EMAIL_ADDR…"
paste input "[PERSON_NAME] <[PERSON_NAME][EMAIL_ADDRESS][DOMAIN_NAME]>"
type input "[PERSON_NAME][EMAIL_ADDRESS][DOMAIN_NAME]"
type input "[PERSON_NAME][EMAIL_ADDRESS][PERSON_NAME][DOMAIN_NAME],[PERSON_NAME][DOMAIN_NAM…"
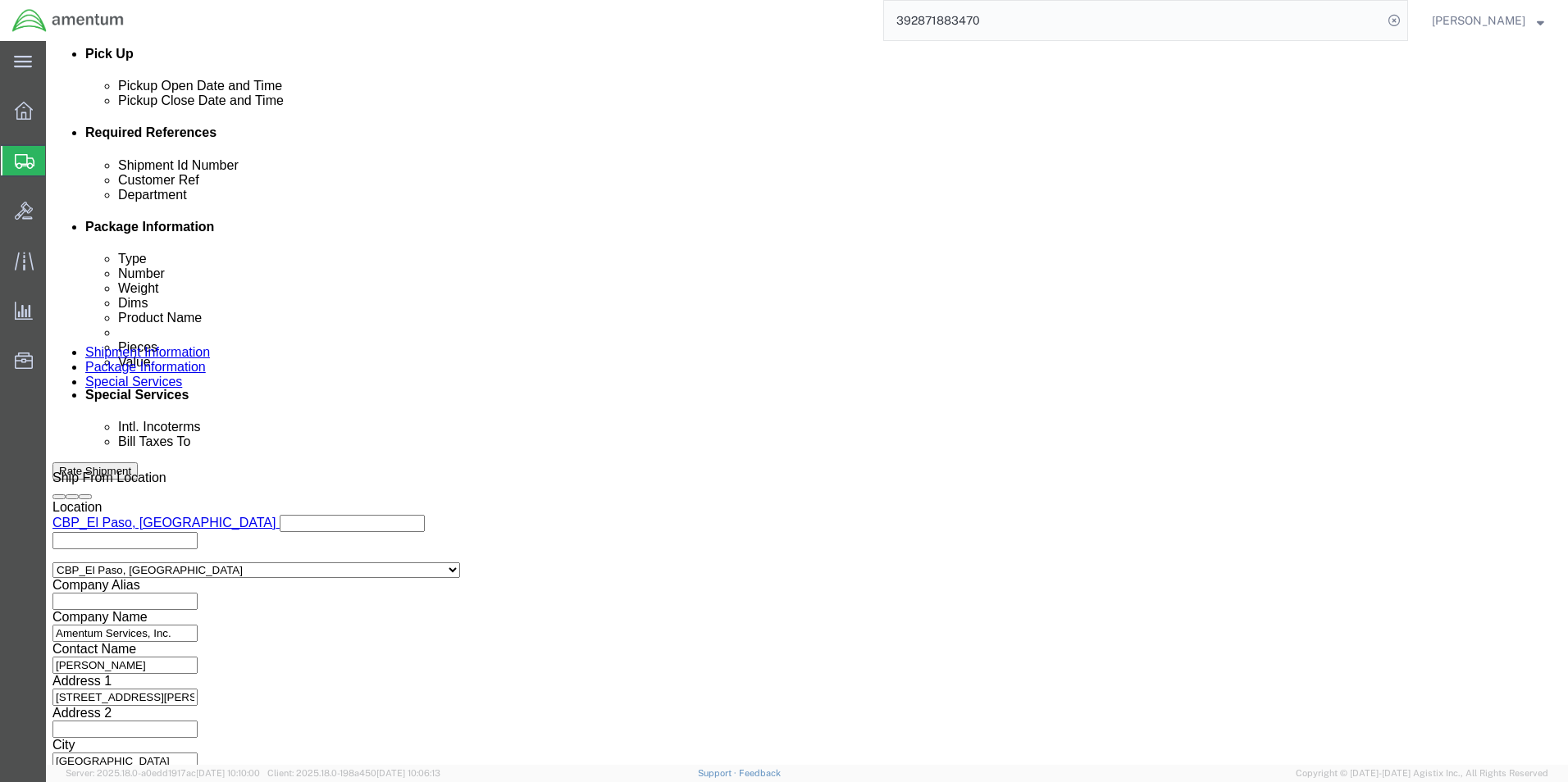
scroll to position [847, 0]
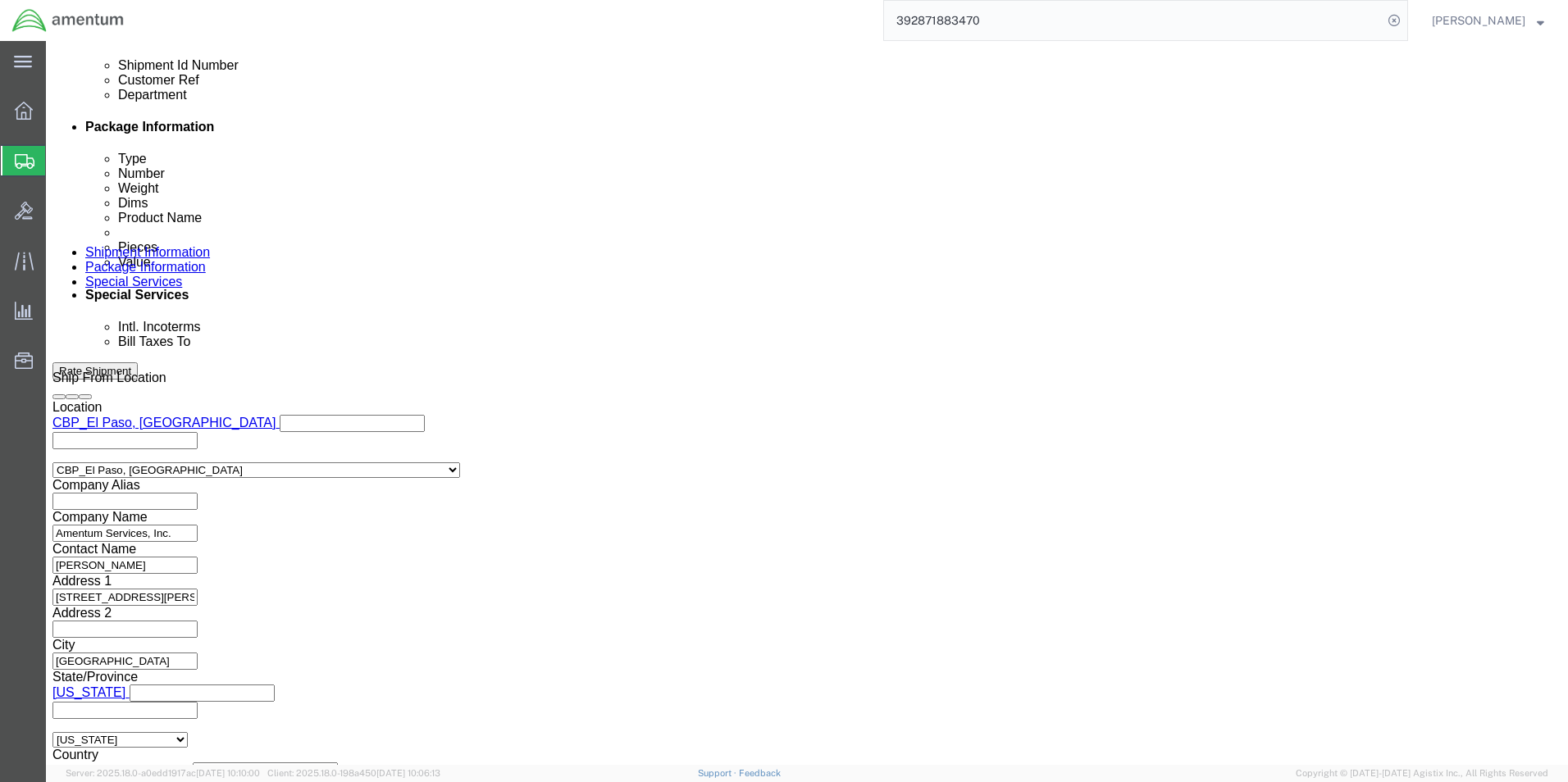
click button "Rate Shipment"
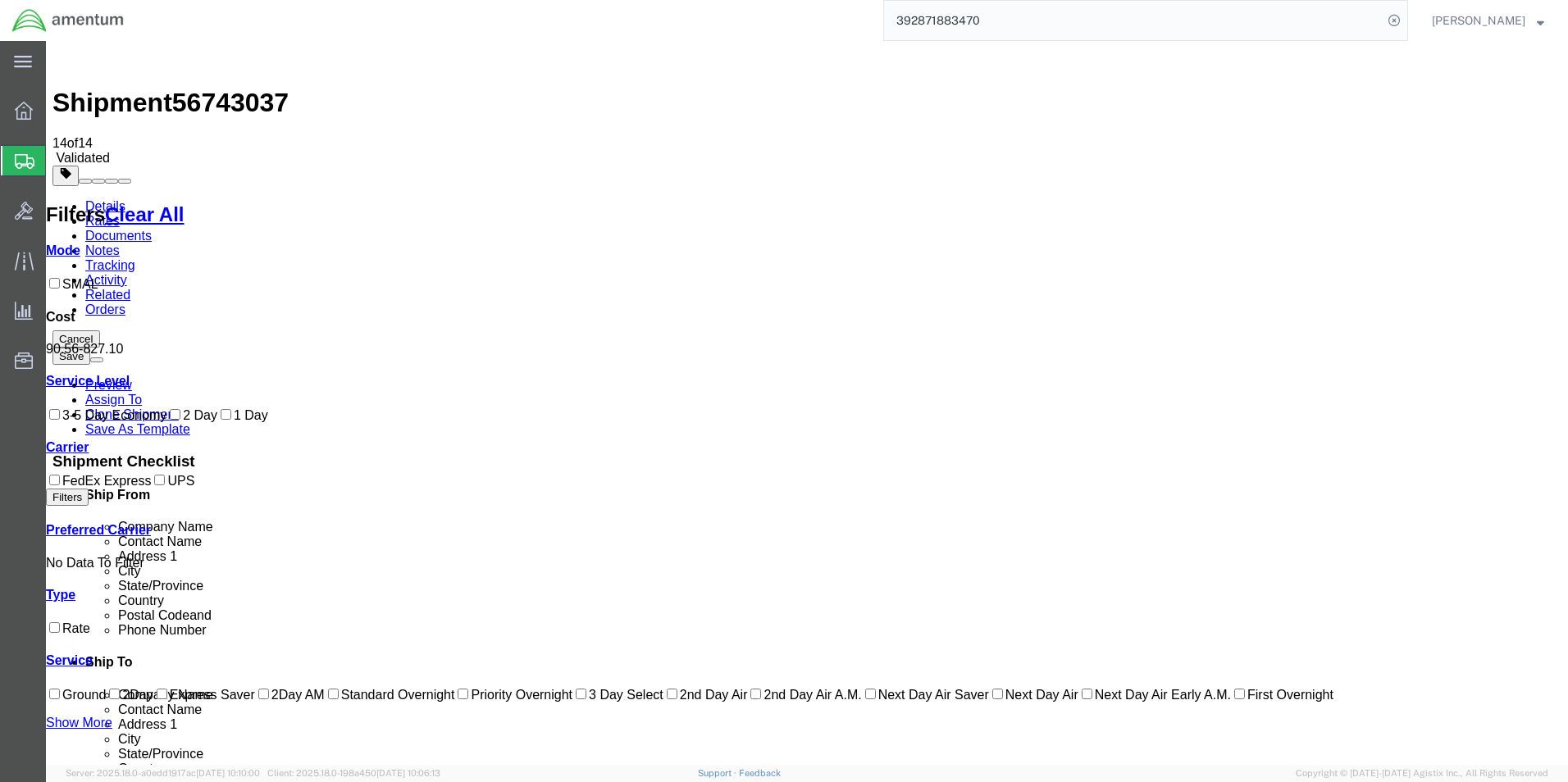
scroll to position [68, 0]
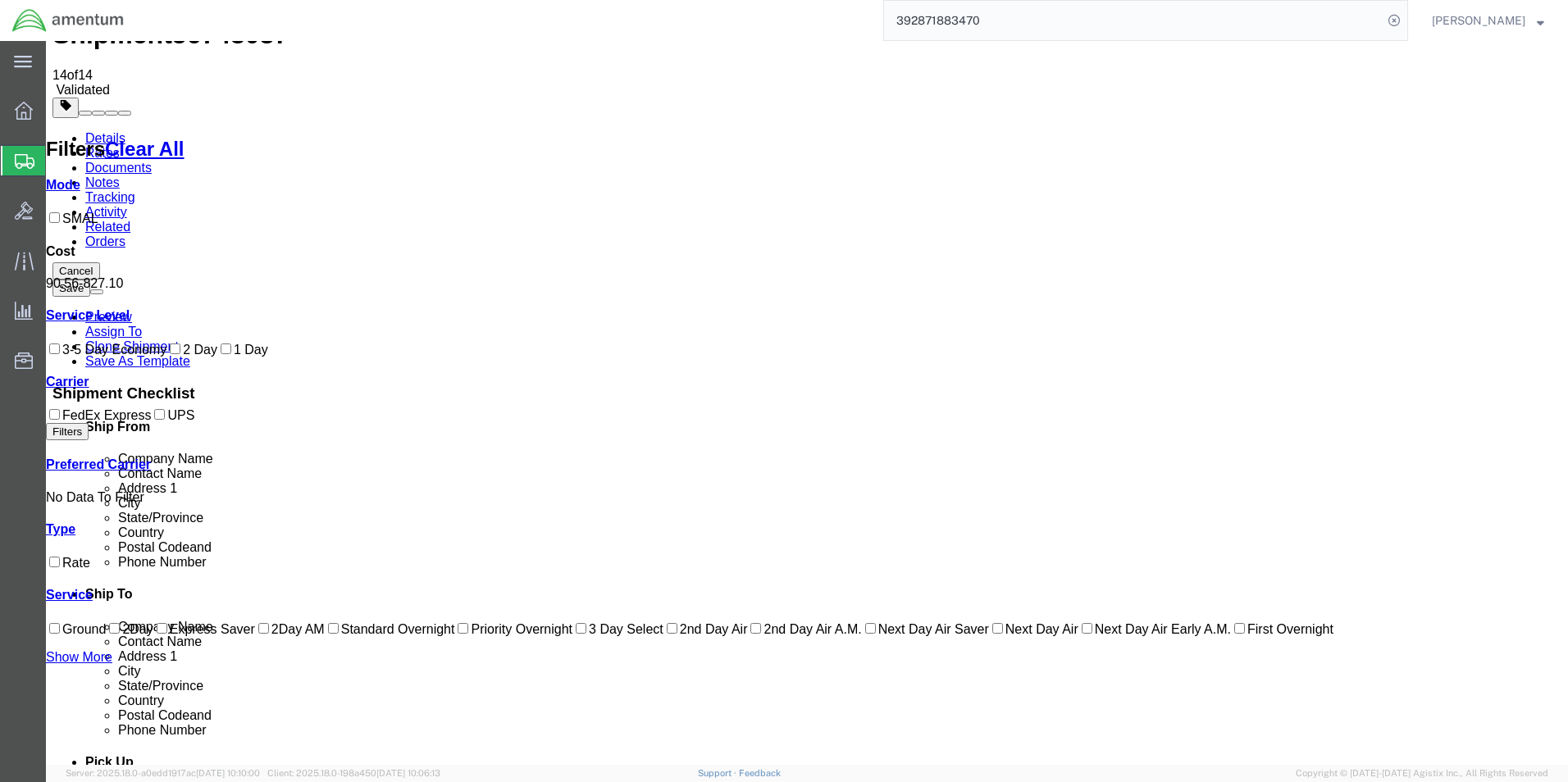
drag, startPoint x: 1009, startPoint y: 589, endPoint x: 1016, endPoint y: 572, distance: 18.4
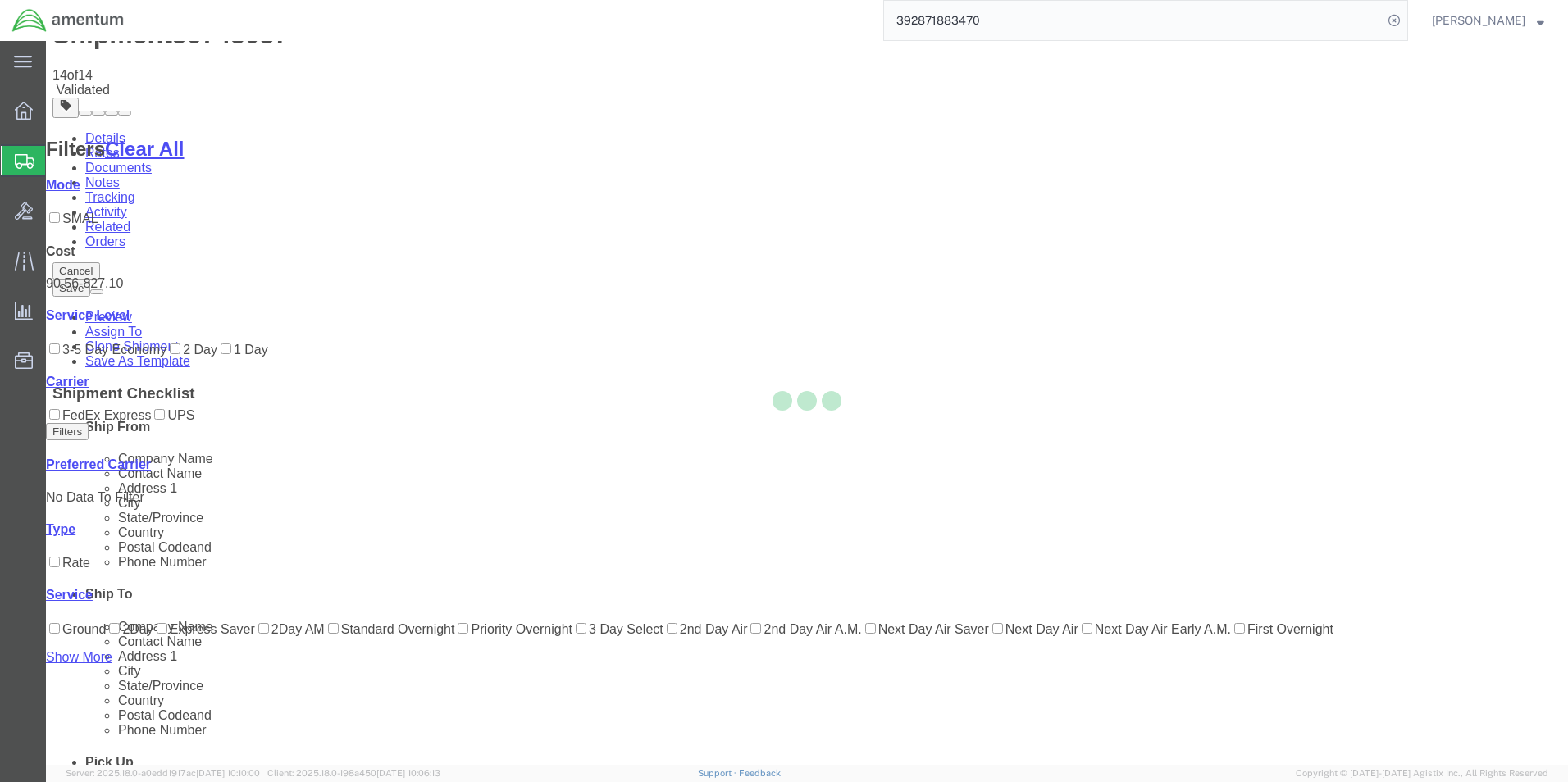
scroll to position [0, 0]
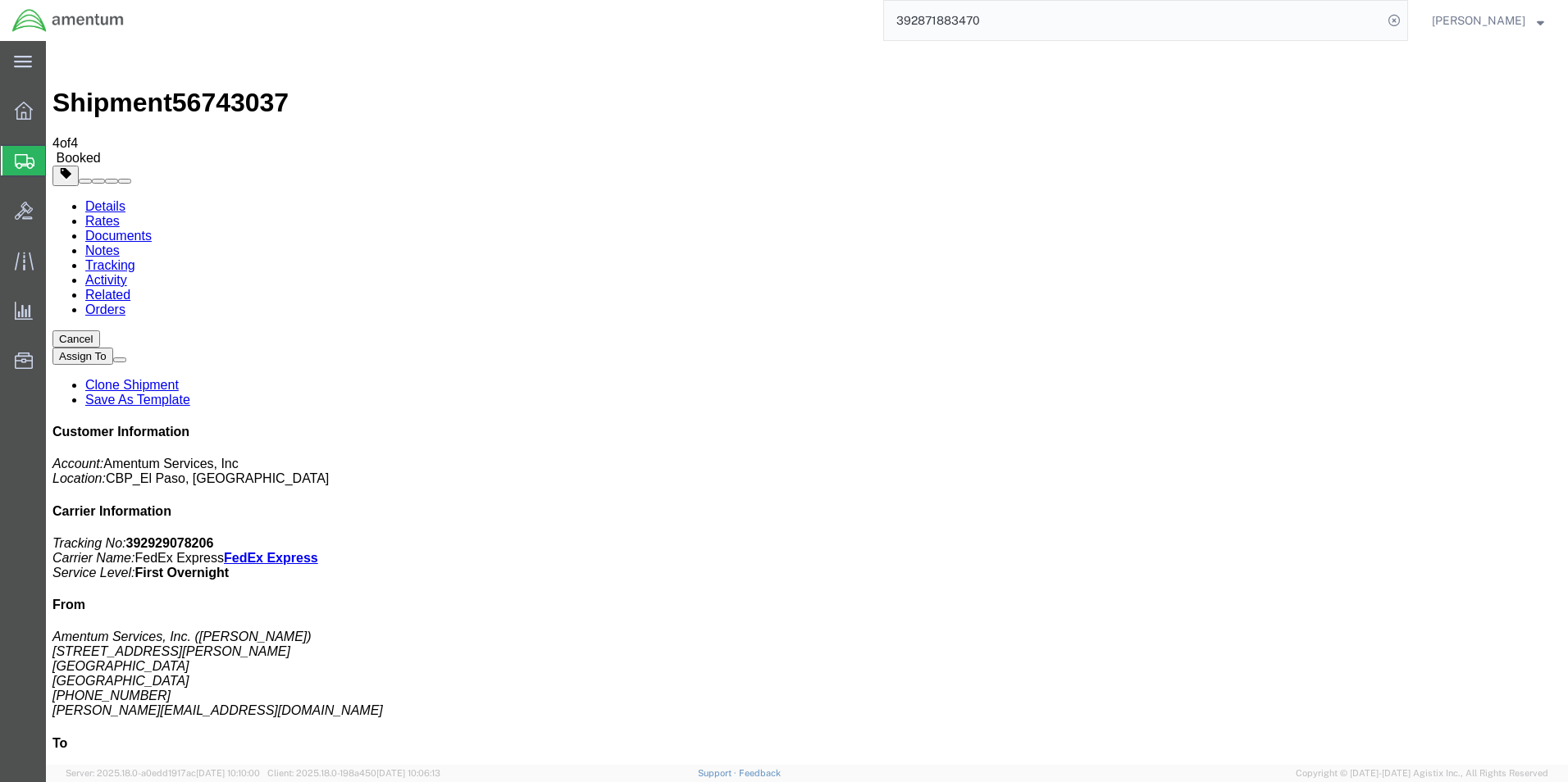
click at [1540, 23] on strong "button" at bounding box center [1541, 20] width 8 height 6
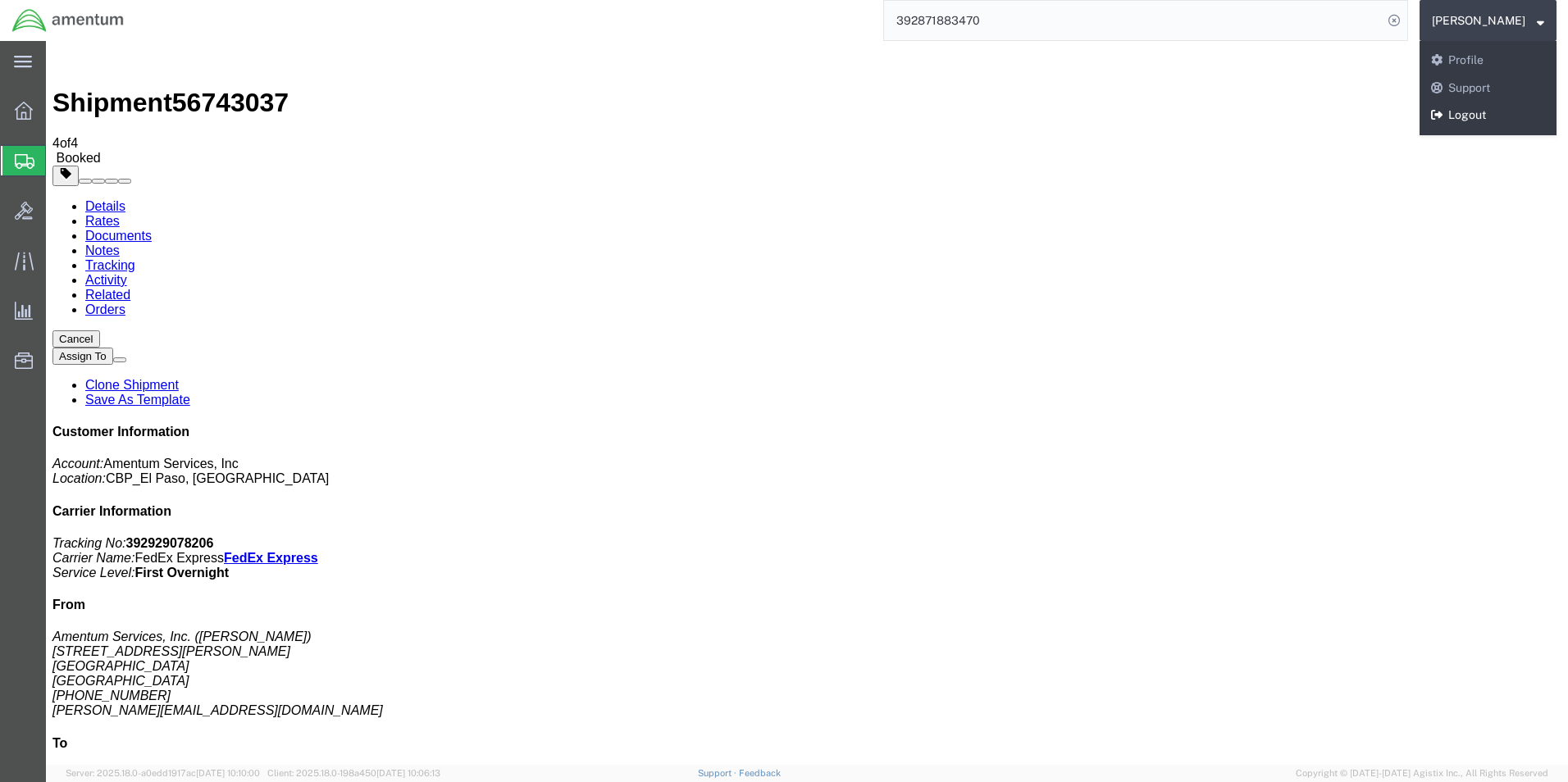
click at [1438, 110] on link "Logout" at bounding box center [1488, 115] width 137 height 28
